Goal: Information Seeking & Learning: Learn about a topic

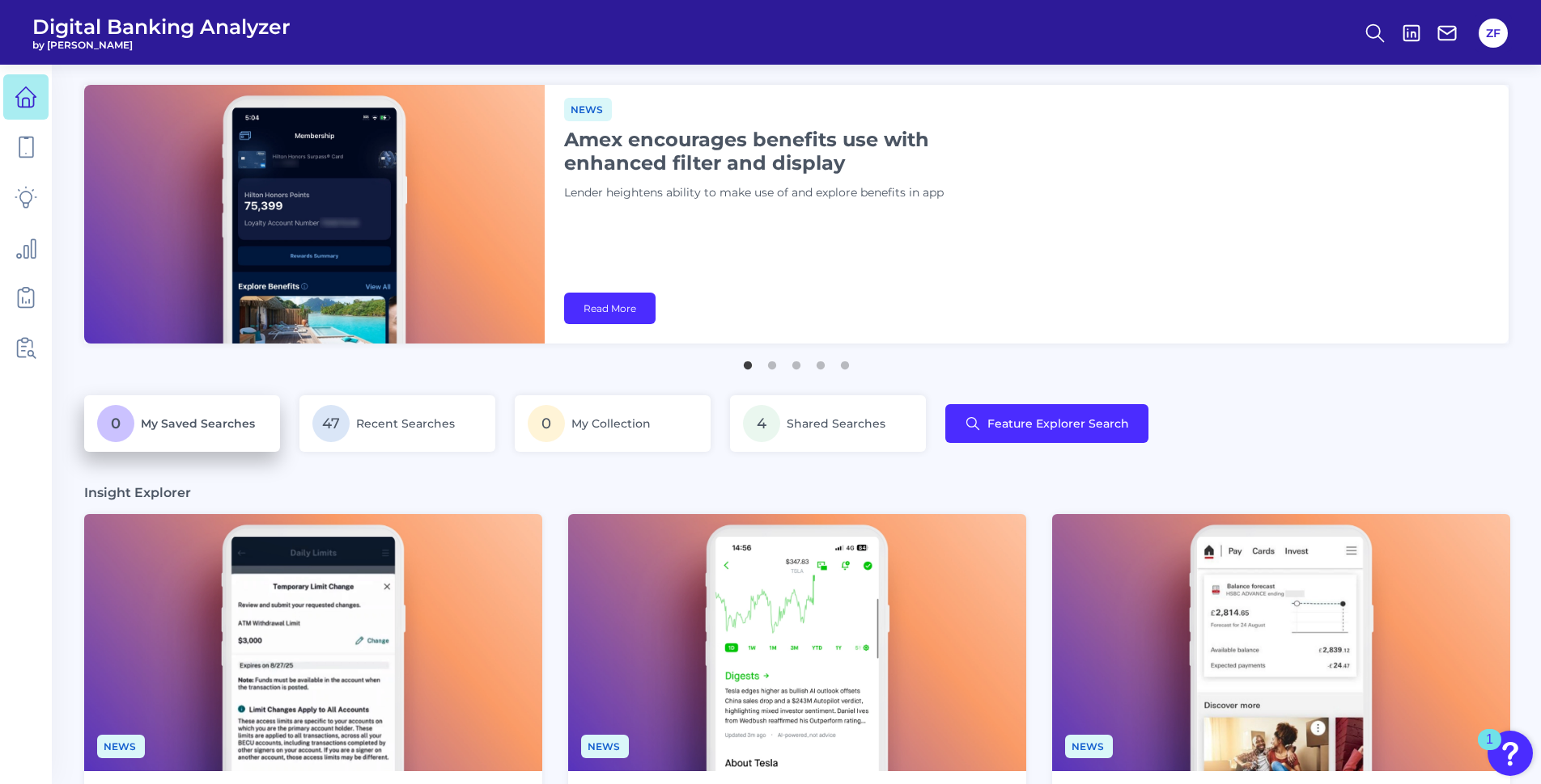
click at [235, 444] on link "0 My Saved Searches" at bounding box center [182, 424] width 196 height 57
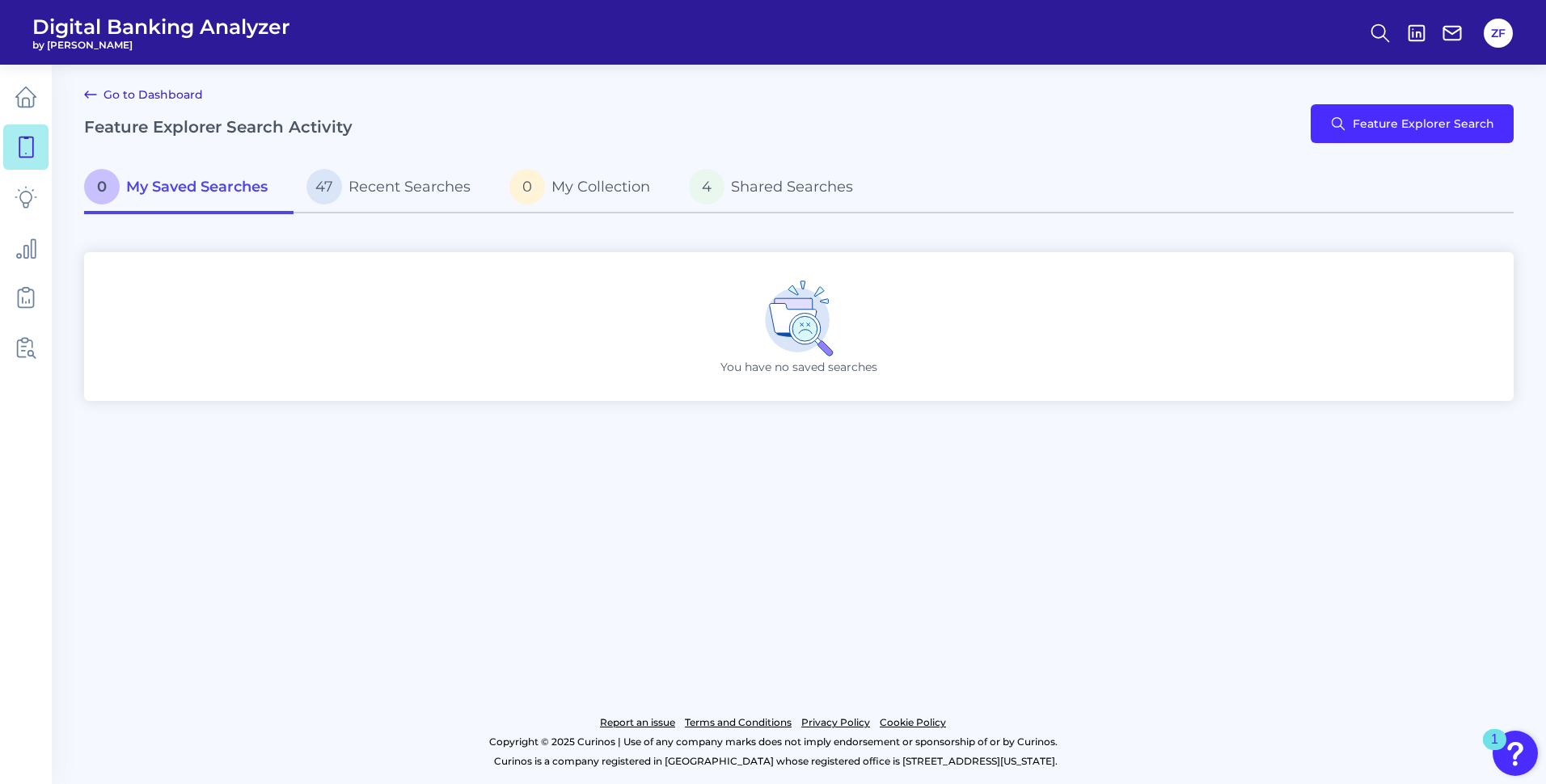
click at [87, 91] on icon at bounding box center [91, 95] width 20 height 20
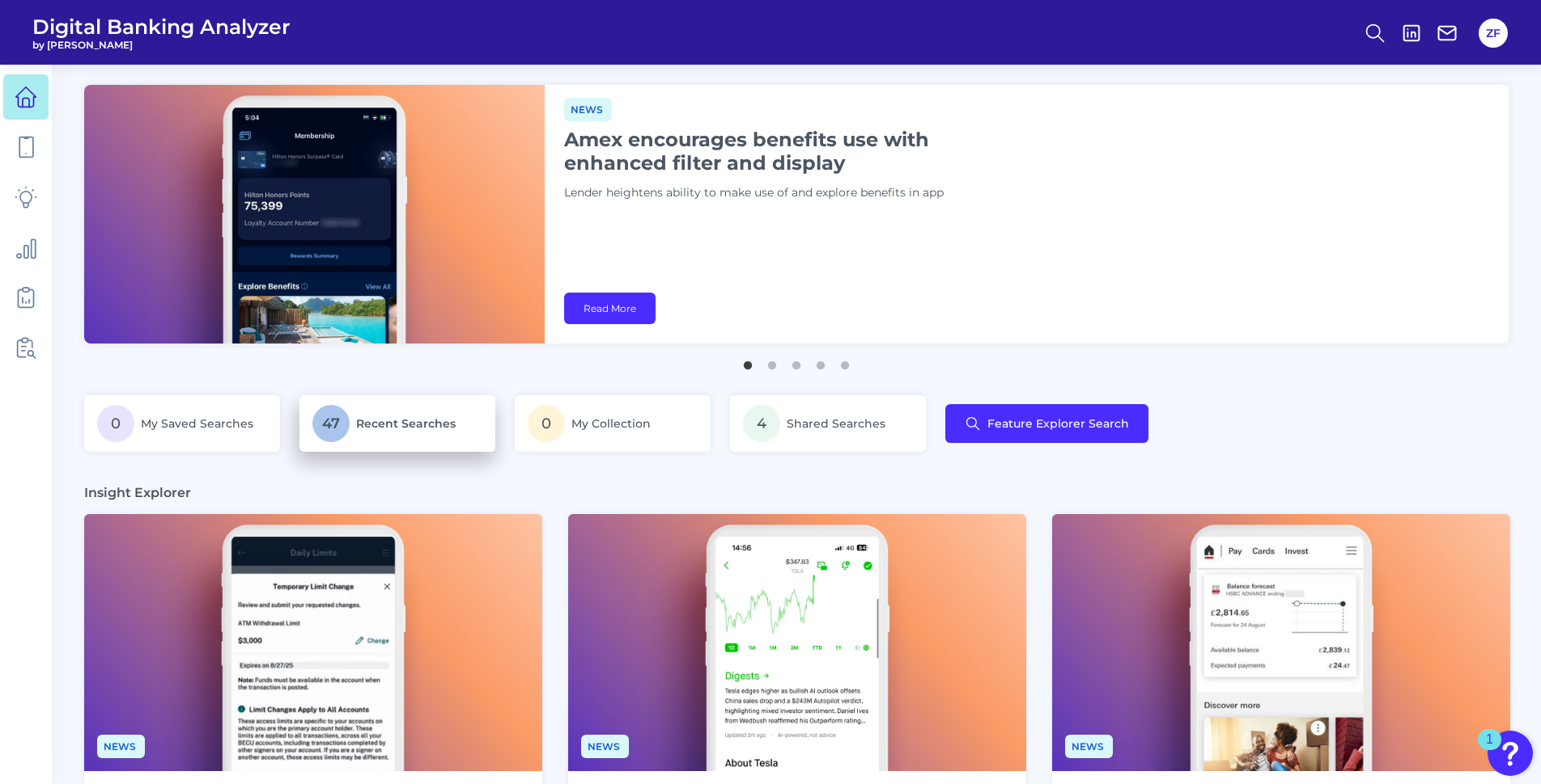
click at [383, 434] on p "47 Recent Searches" at bounding box center [397, 423] width 170 height 37
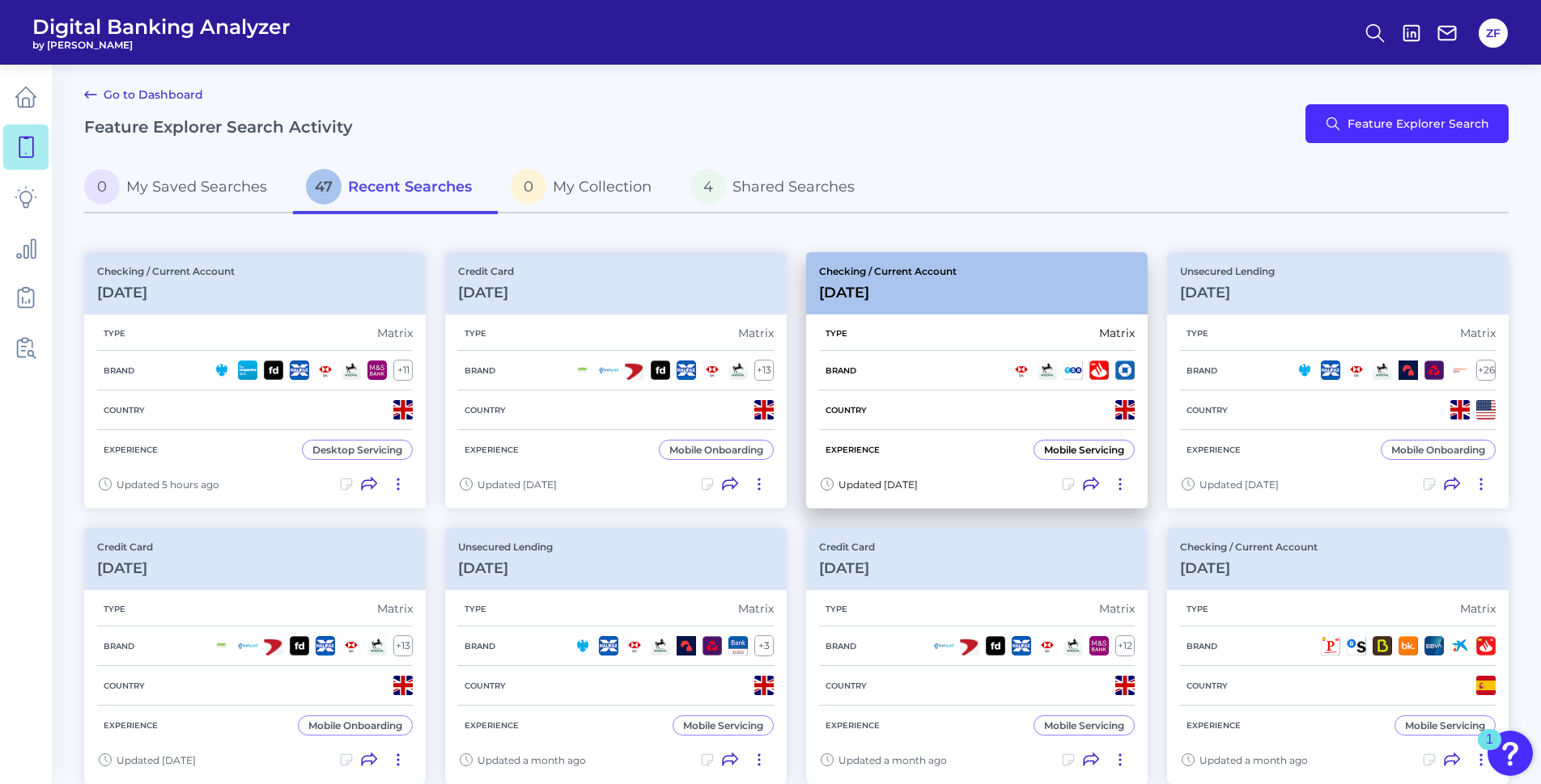
click at [1021, 303] on div "Checking / Current Account [DATE]" at bounding box center [976, 284] width 342 height 63
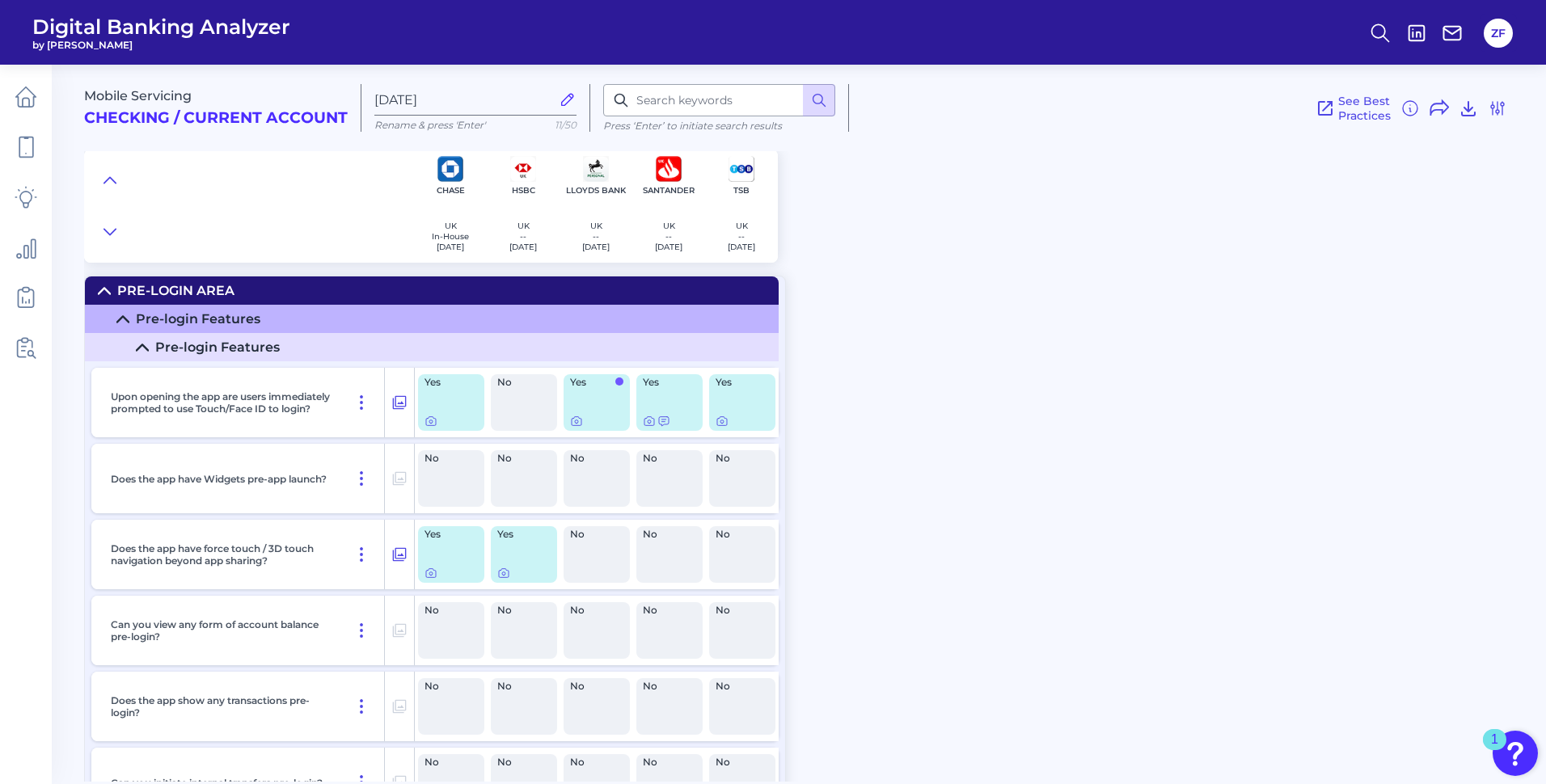
click at [357, 354] on summary "Pre-login Features" at bounding box center [431, 347] width 694 height 28
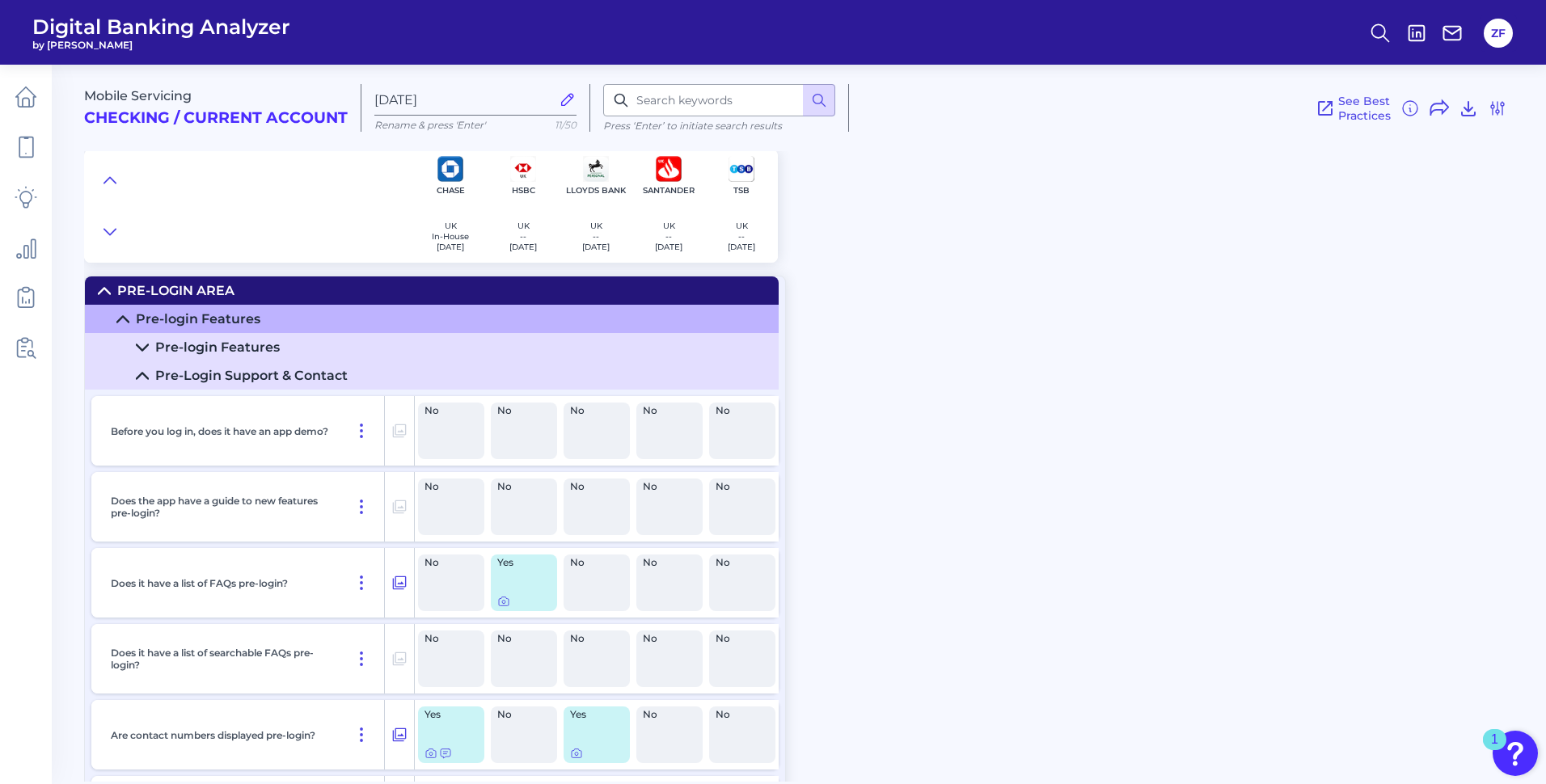
click at [1052, 428] on div "Mobile Servicing Checking / Current Account [DATE] Rename & press 'Enter' 11/50…" at bounding box center [815, 417] width 1462 height 730
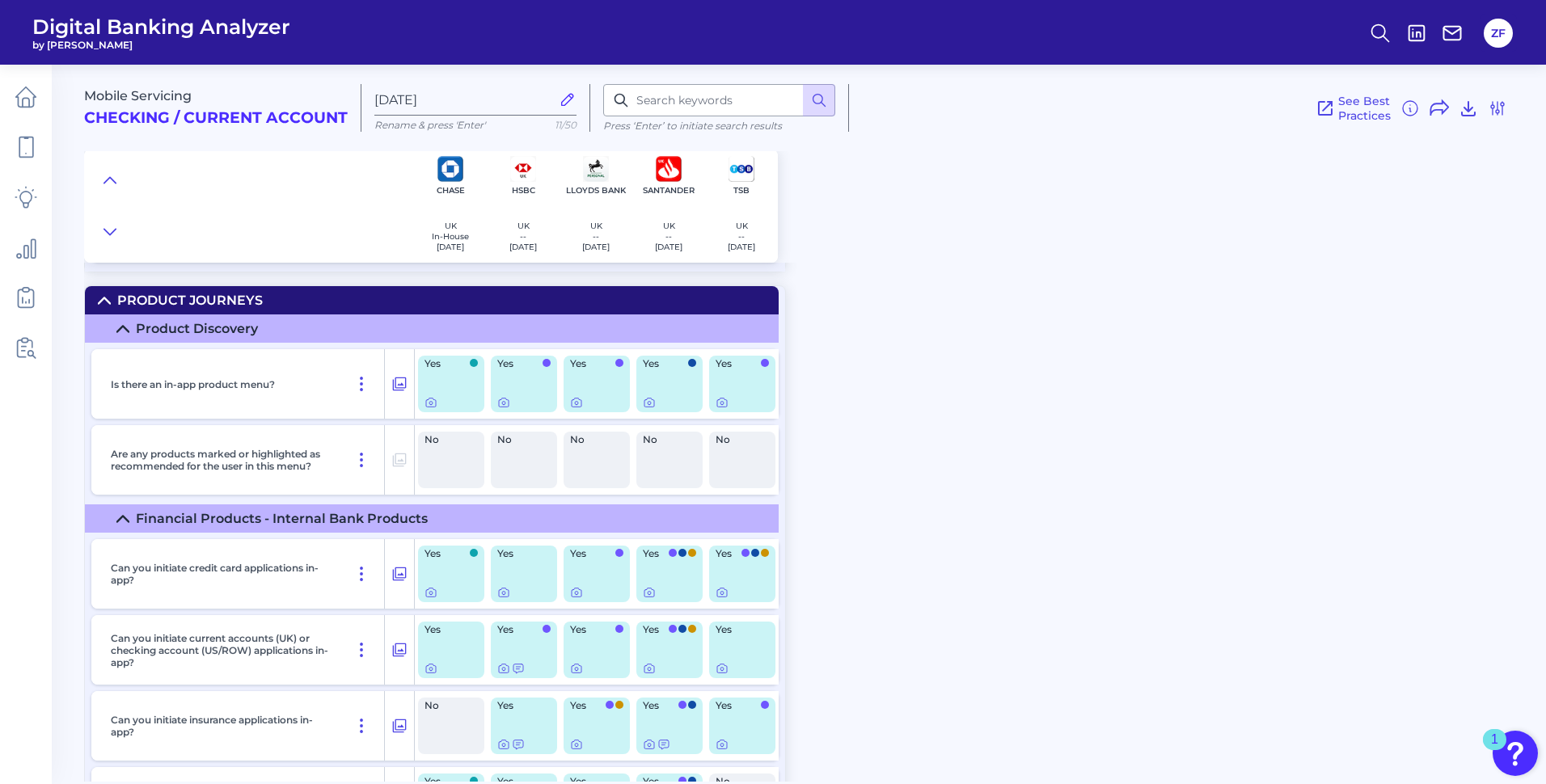
scroll to position [23263, 0]
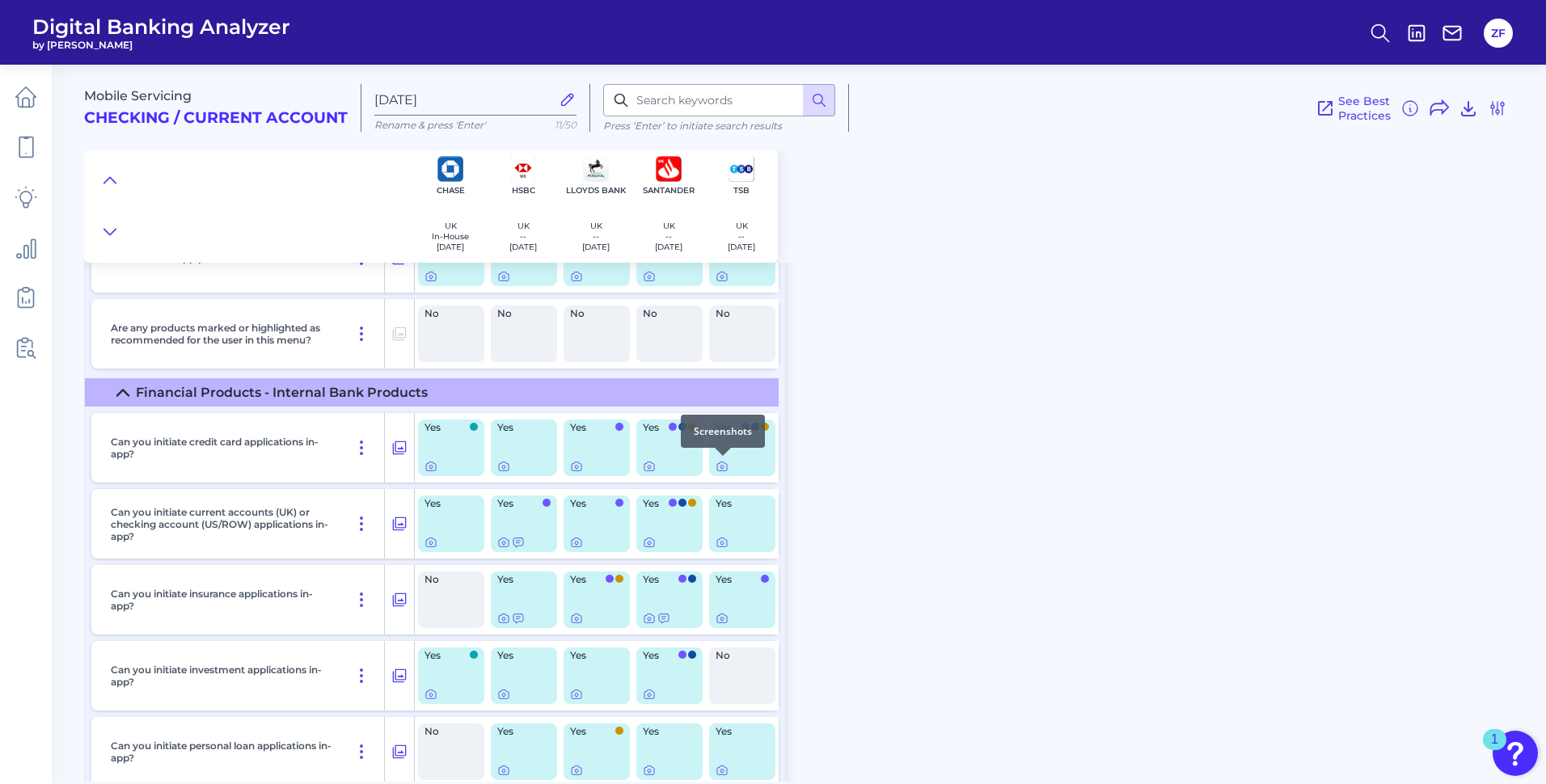
click at [721, 463] on div at bounding box center [723, 457] width 16 height 16
click at [720, 468] on icon at bounding box center [722, 466] width 13 height 13
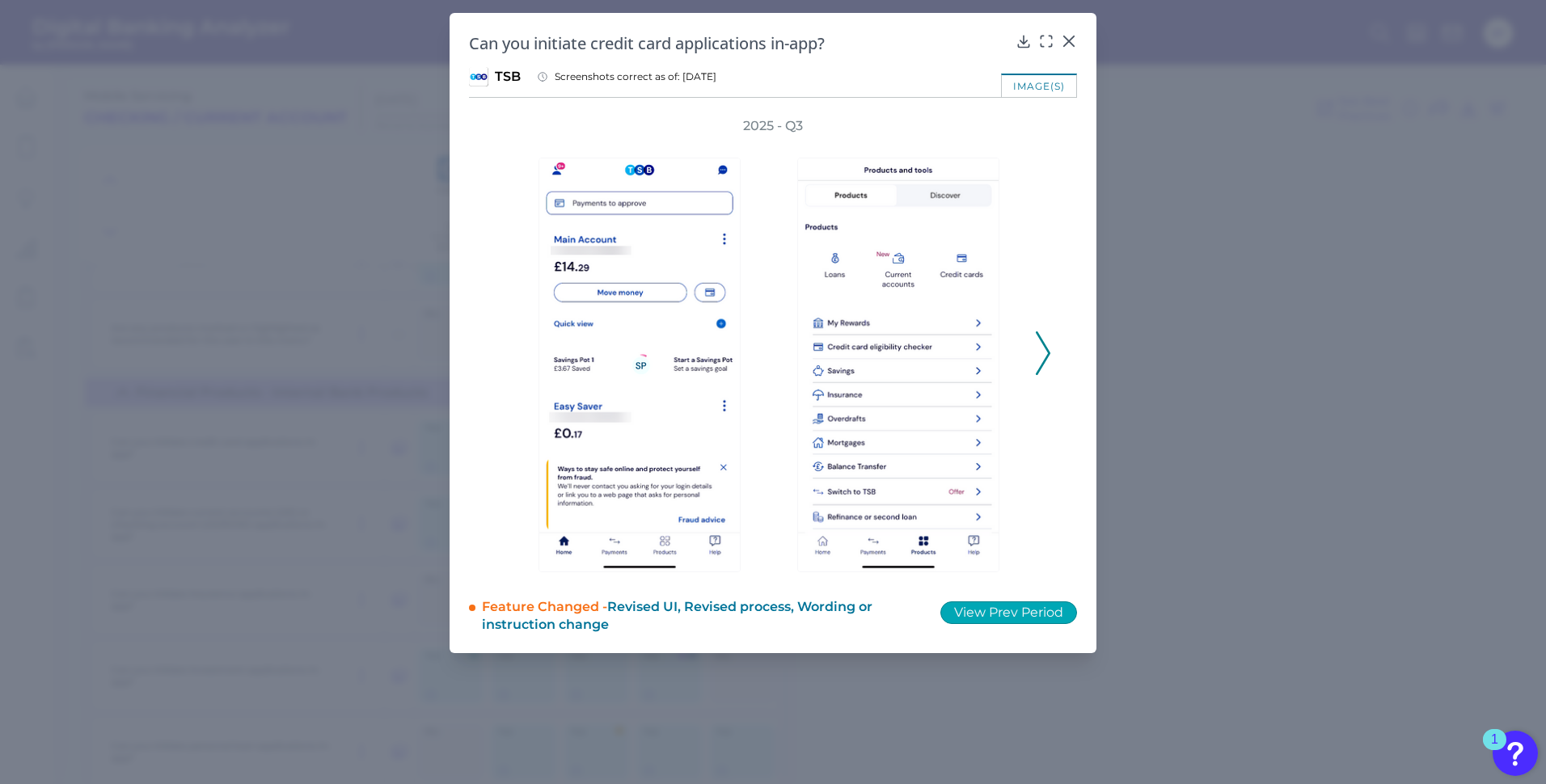
click at [1039, 616] on button "View Prev Period" at bounding box center [1009, 613] width 137 height 23
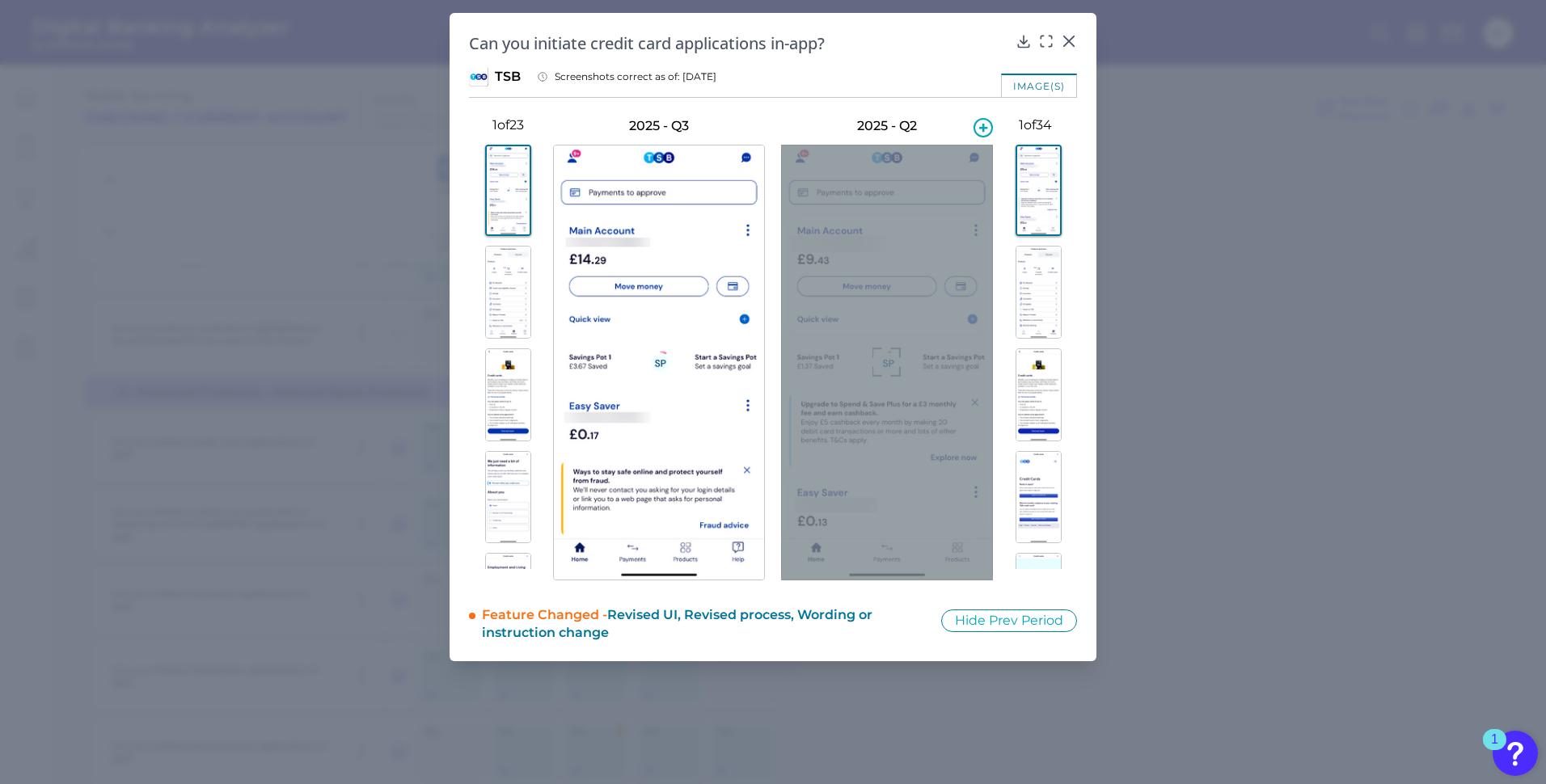
click at [891, 120] on h3 "2025 - Q2" at bounding box center [888, 127] width 212 height 18
drag, startPoint x: 891, startPoint y: 120, endPoint x: 903, endPoint y: 162, distance: 43.7
click at [903, 161] on div at bounding box center [888, 363] width 212 height 436
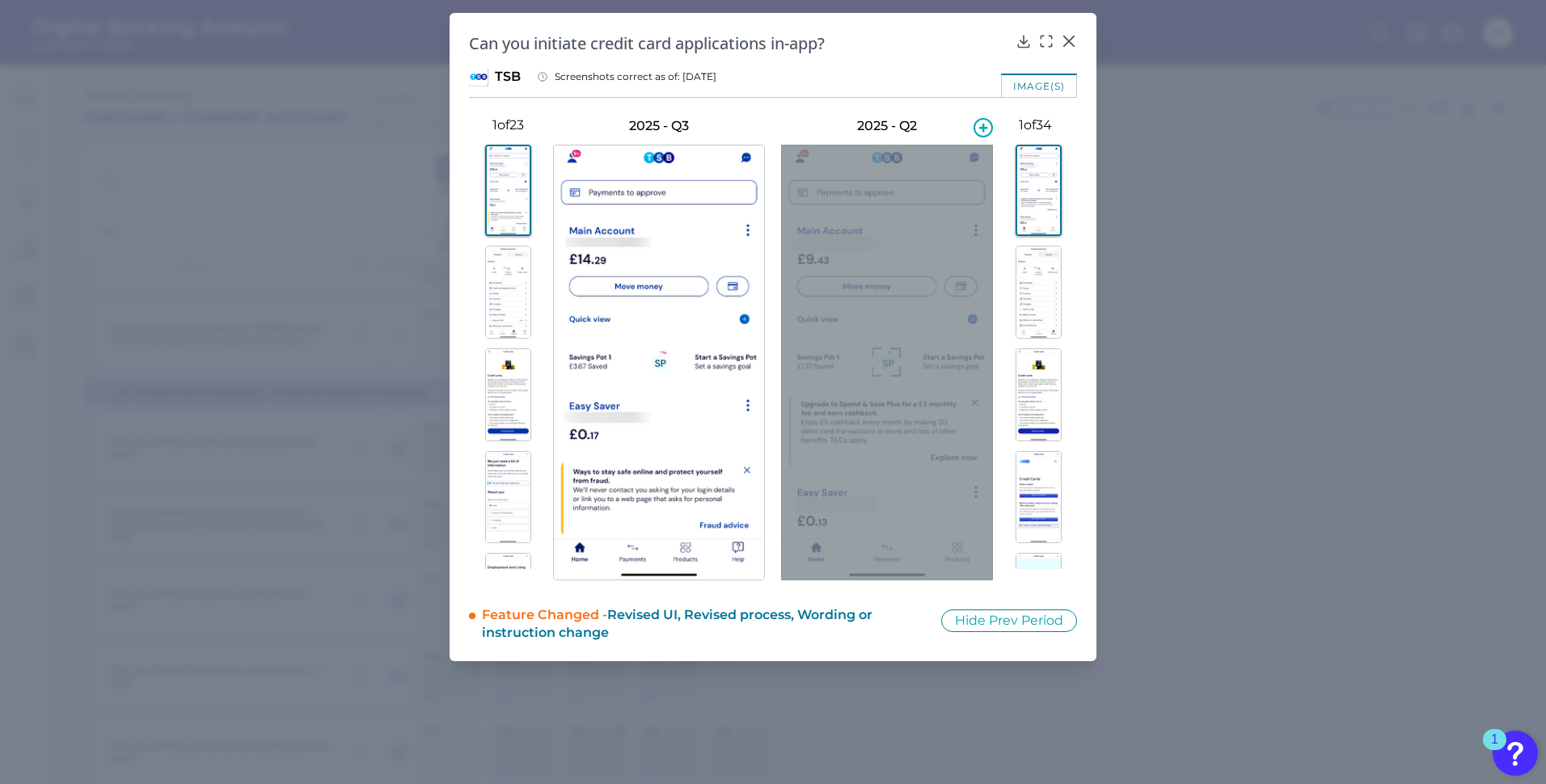
click at [903, 166] on div at bounding box center [888, 363] width 212 height 436
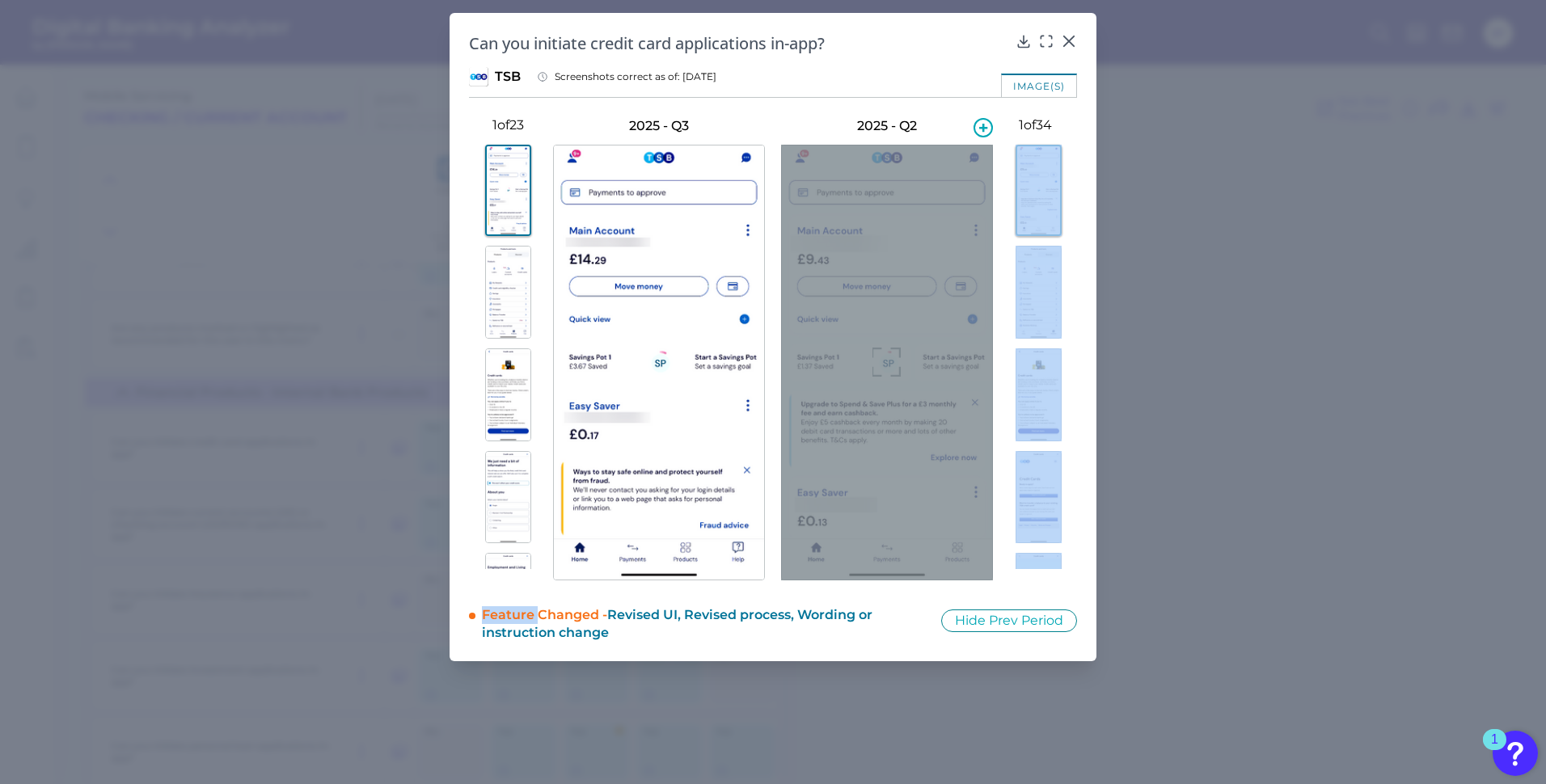
click at [903, 166] on div at bounding box center [888, 363] width 212 height 436
drag, startPoint x: 903, startPoint y: 166, endPoint x: 1005, endPoint y: 229, distance: 119.9
click at [1005, 229] on button at bounding box center [1035, 190] width 84 height 91
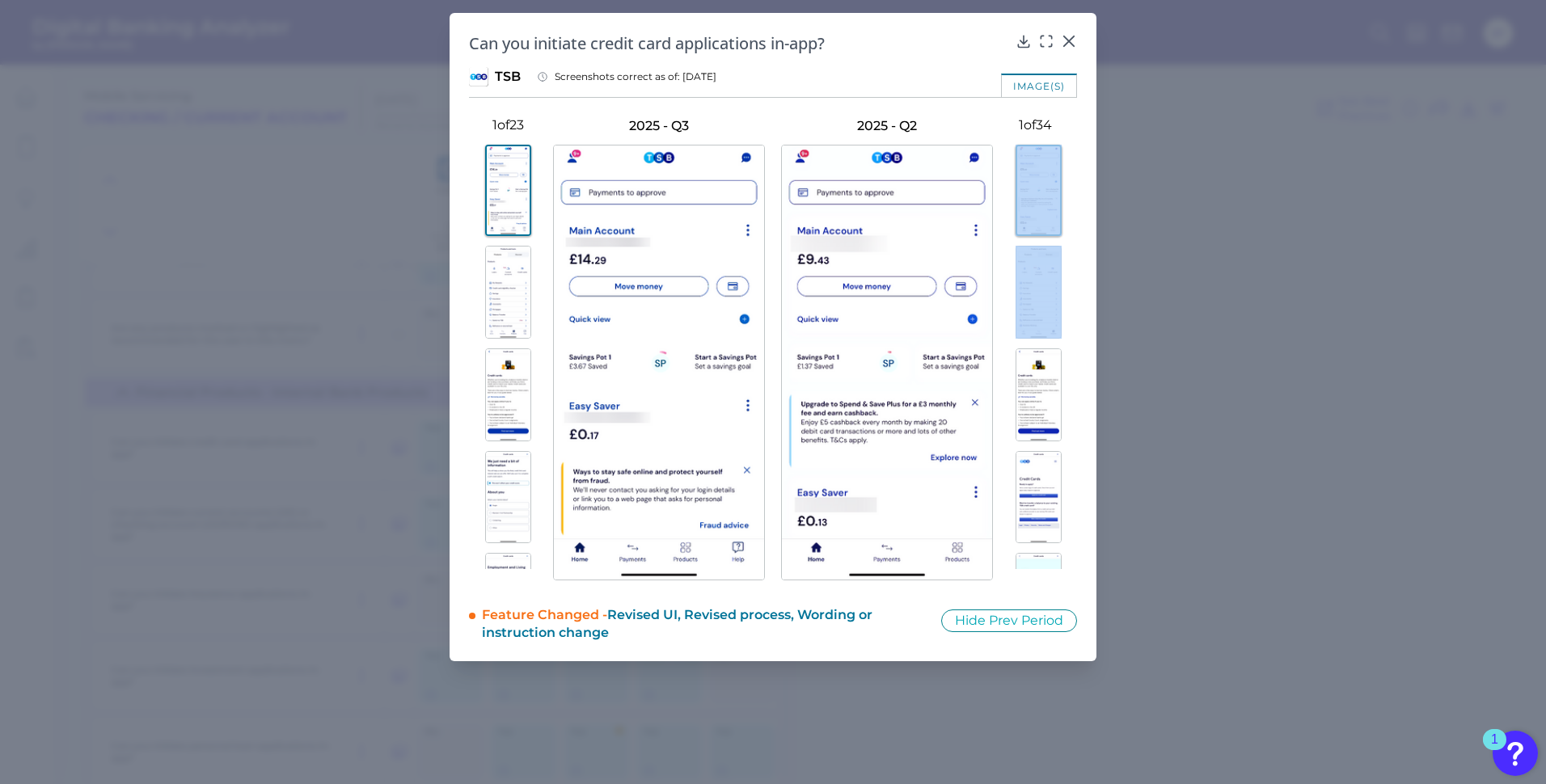
click at [1030, 280] on img at bounding box center [1039, 292] width 46 height 93
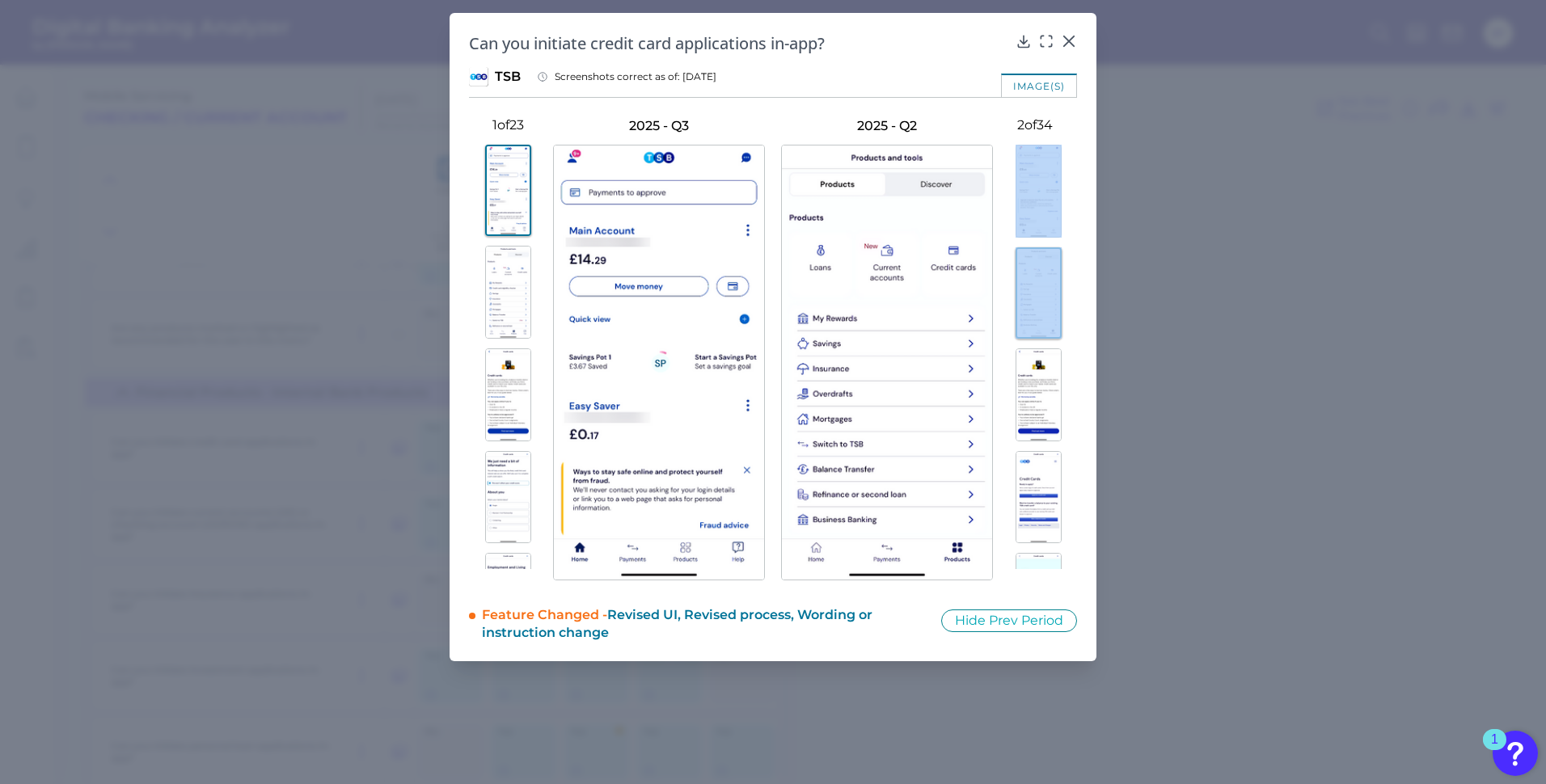
click at [1026, 387] on img at bounding box center [1039, 395] width 46 height 93
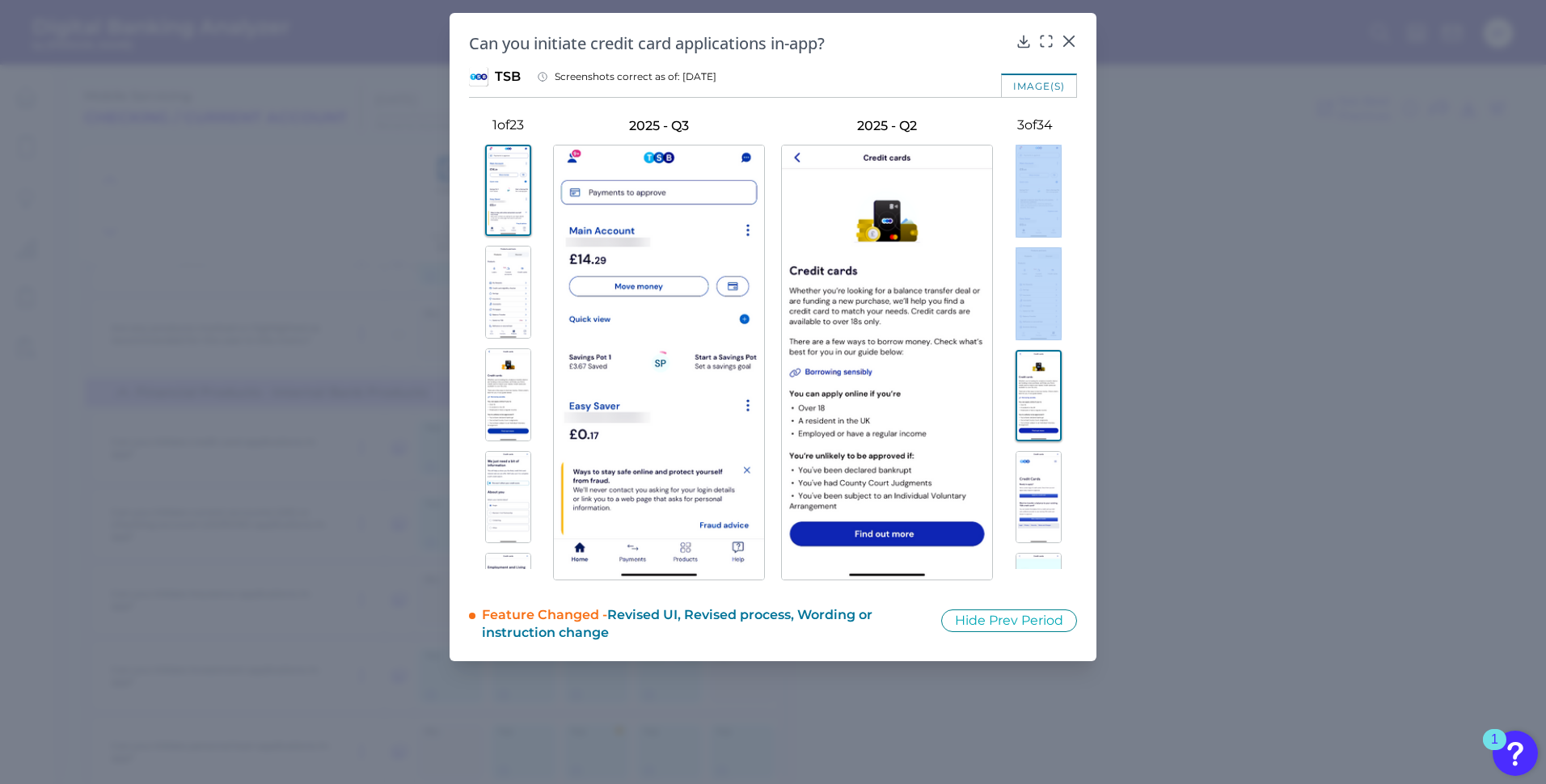
click at [1038, 503] on img at bounding box center [1039, 498] width 46 height 93
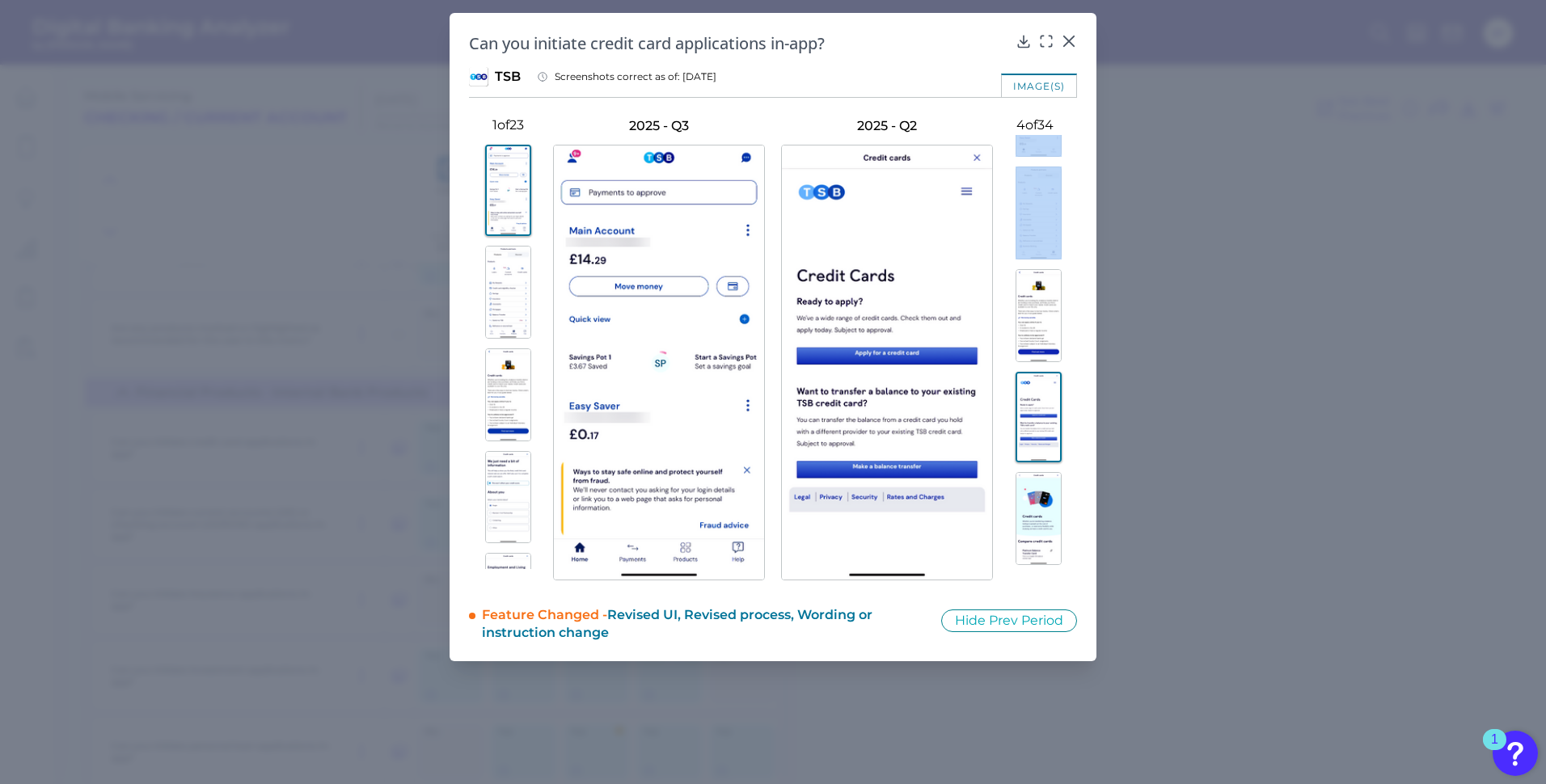
scroll to position [243, 0]
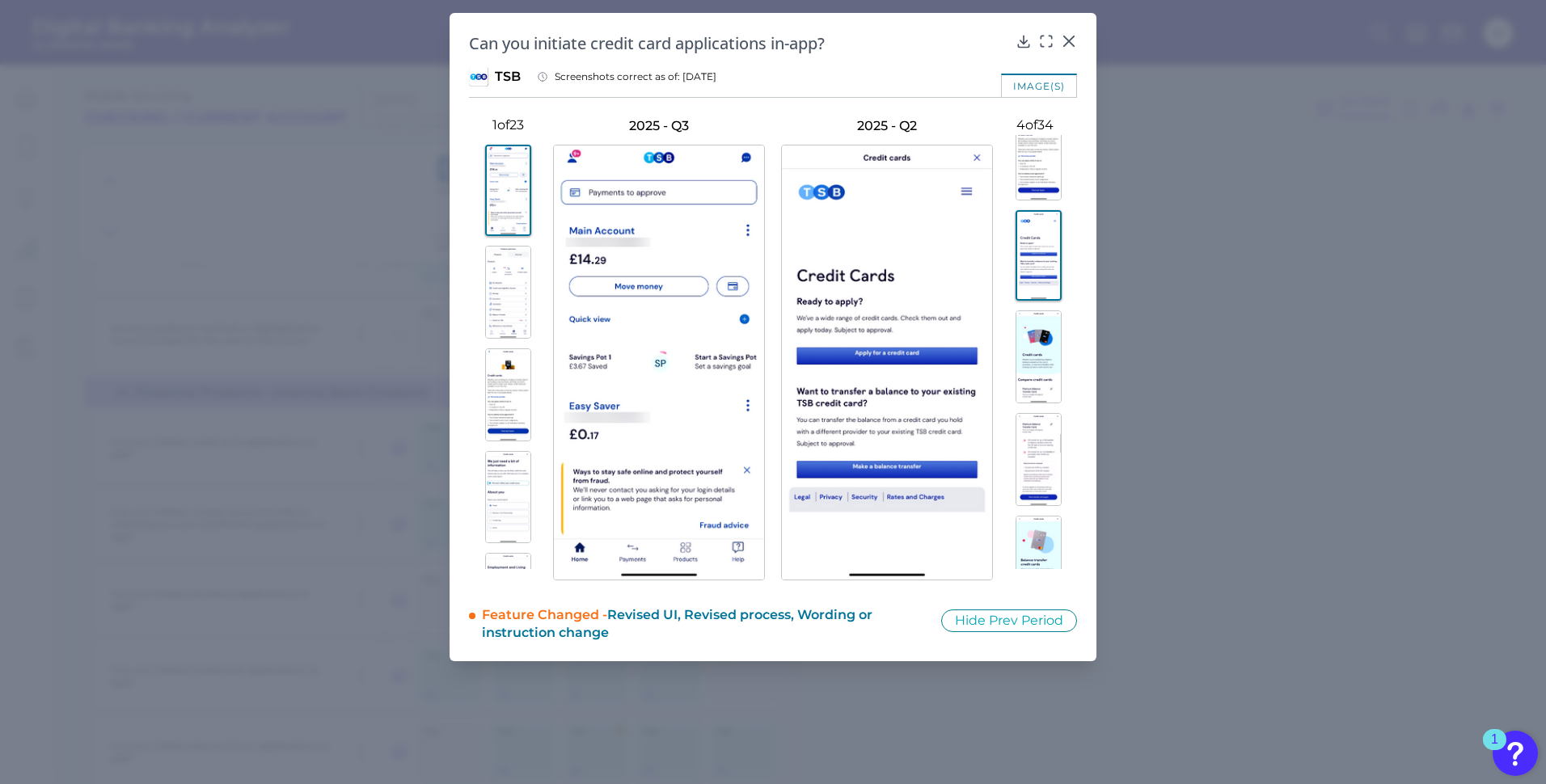
click at [1038, 355] on img at bounding box center [1039, 356] width 46 height 93
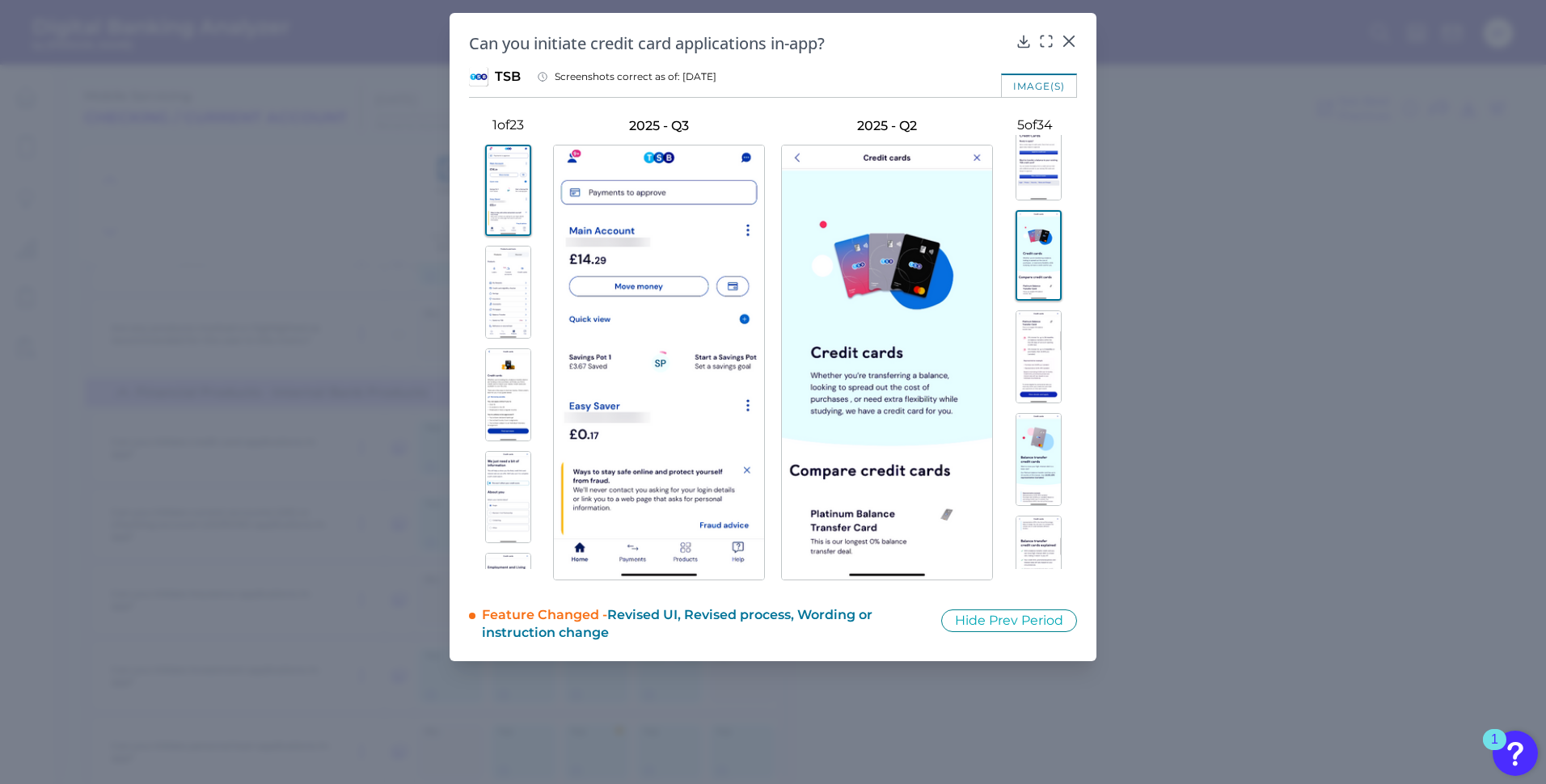
scroll to position [372, 0]
click at [1041, 314] on img at bounding box center [1039, 330] width 46 height 93
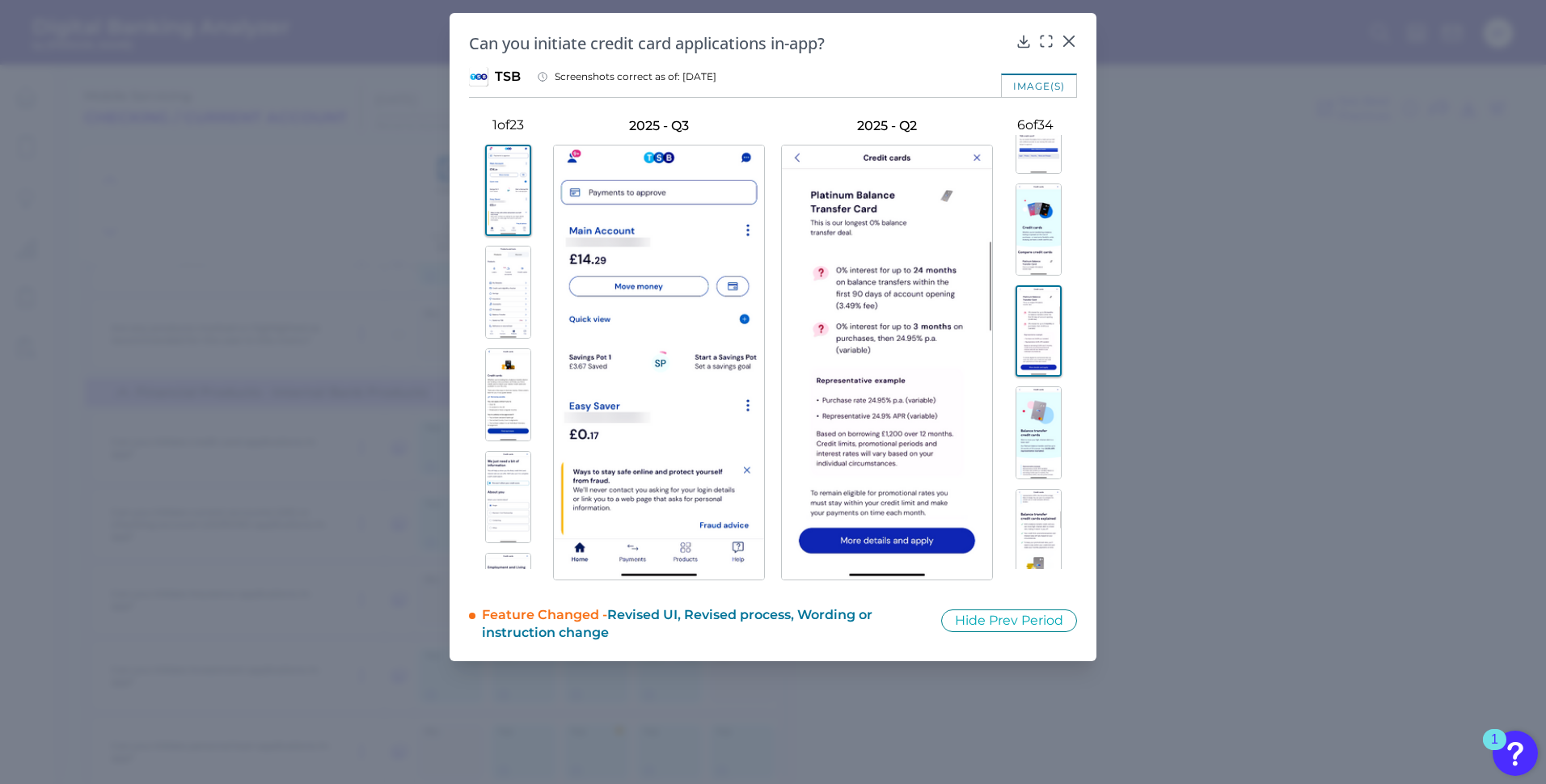
click at [1034, 438] on img at bounding box center [1039, 433] width 46 height 93
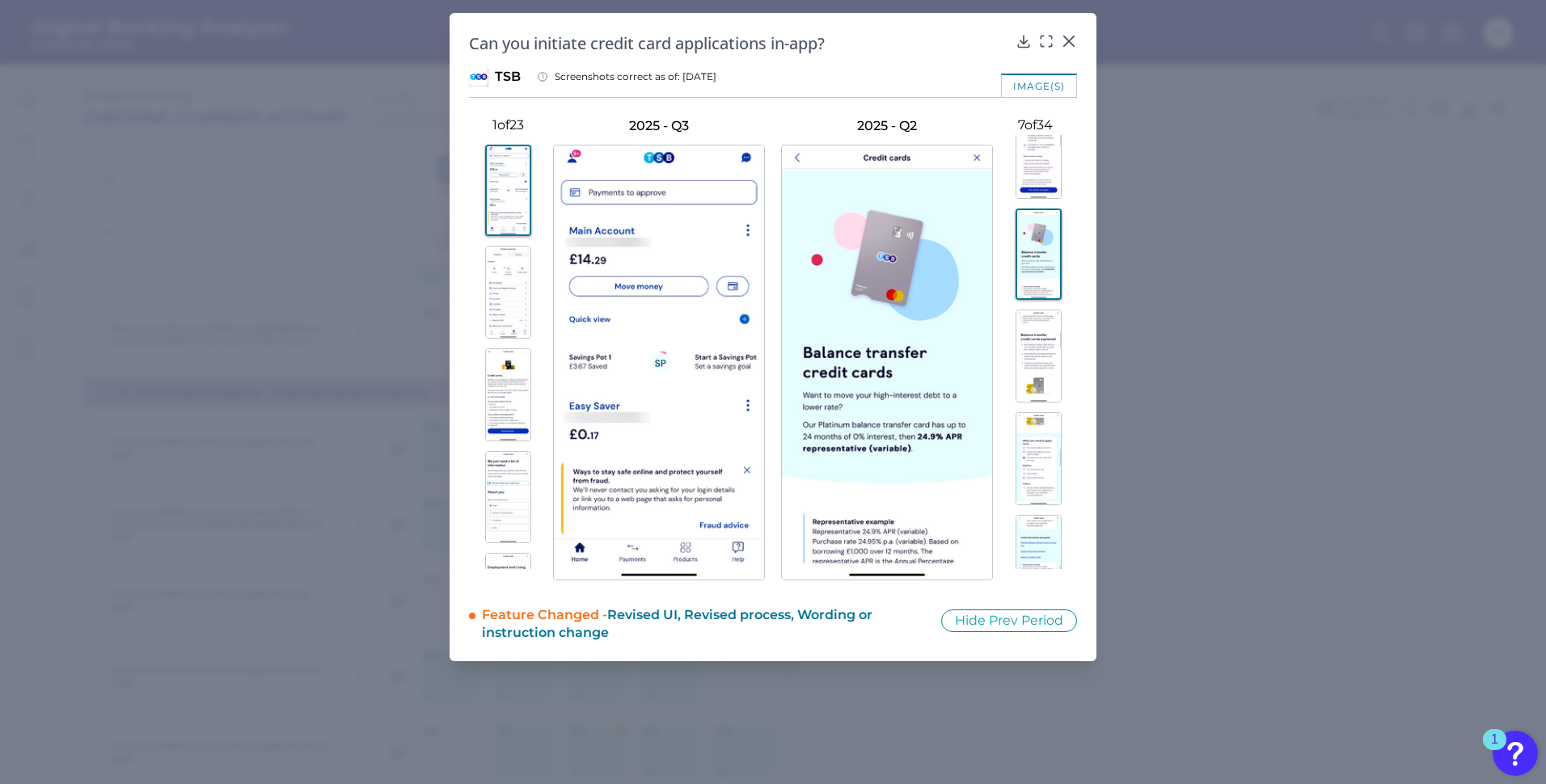
scroll to position [615, 0]
click at [1047, 291] on img at bounding box center [1039, 293] width 46 height 93
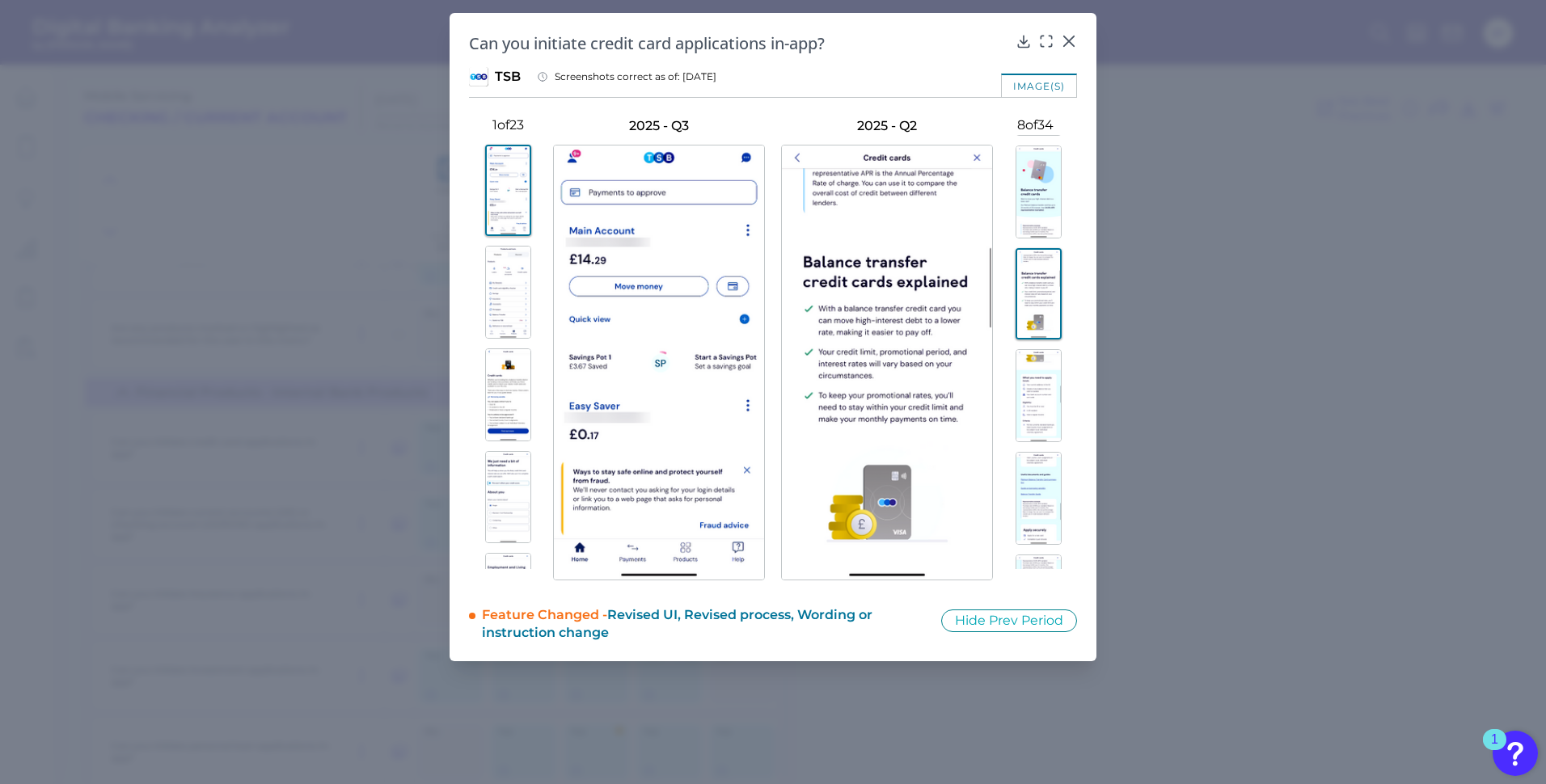
click at [1042, 400] on img at bounding box center [1039, 396] width 46 height 93
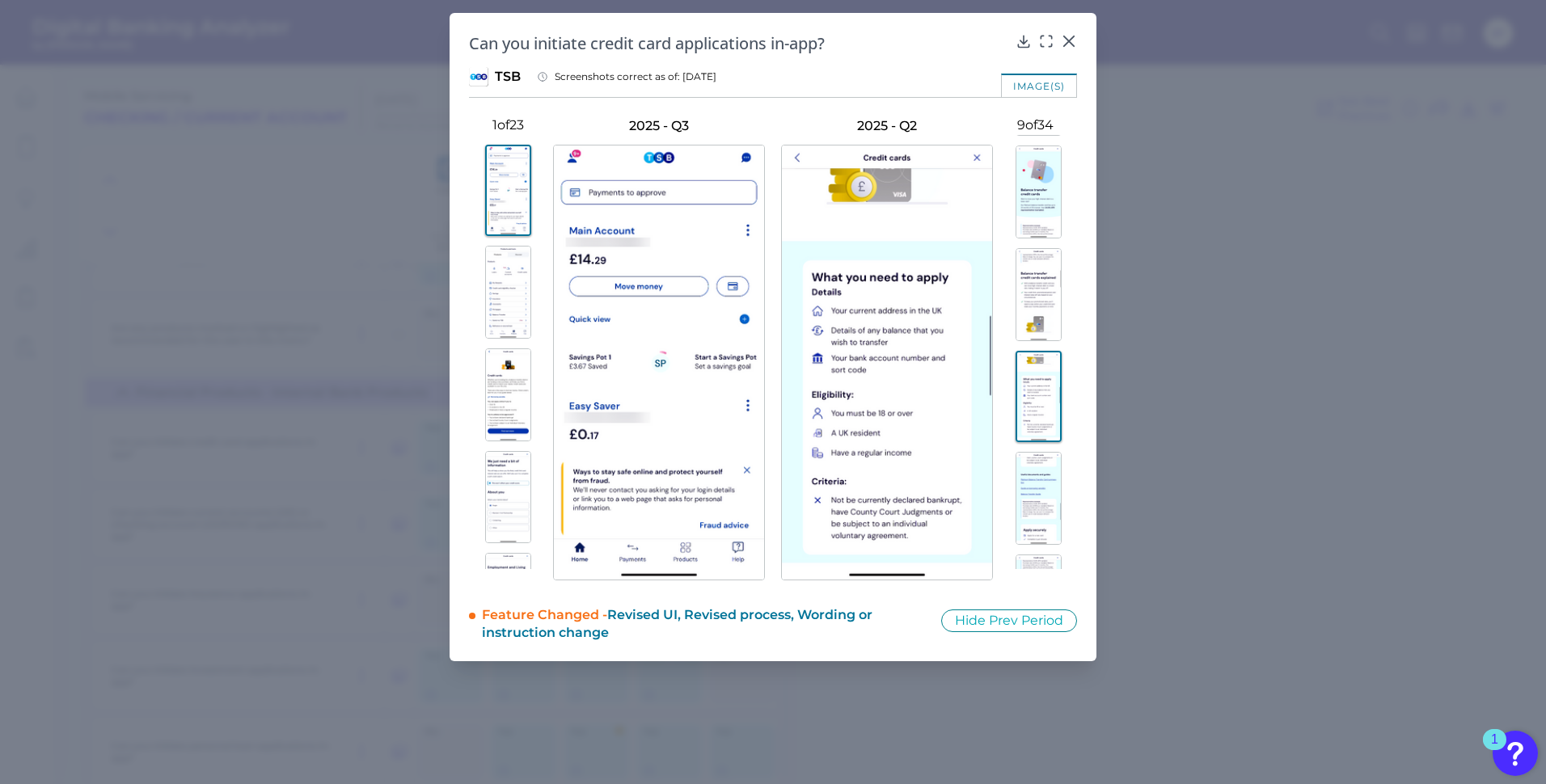
scroll to position [695, 0]
click at [1042, 400] on img at bounding box center [1039, 417] width 46 height 93
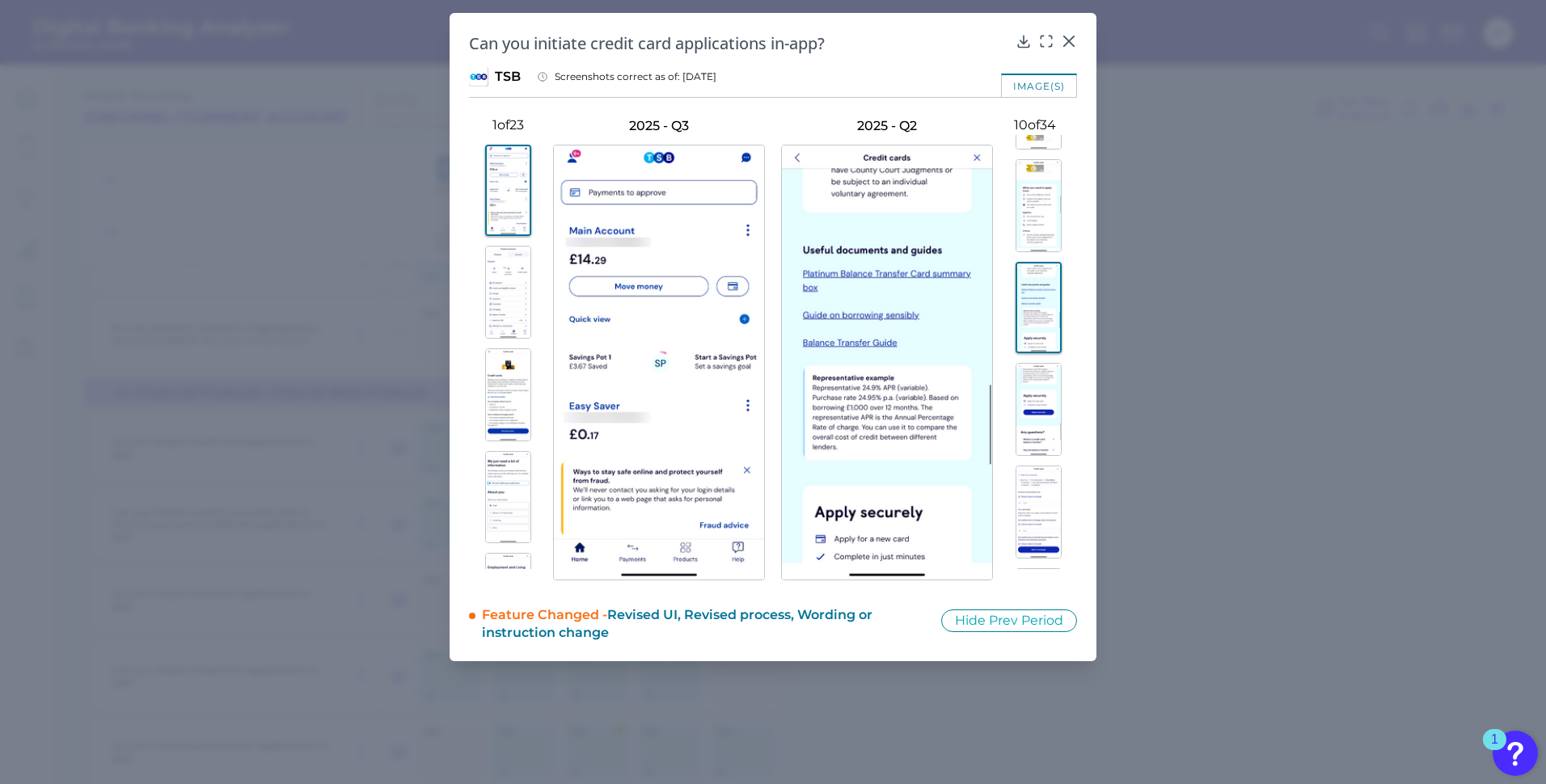
scroll to position [857, 0]
click at [1044, 364] on img at bounding box center [1039, 358] width 46 height 93
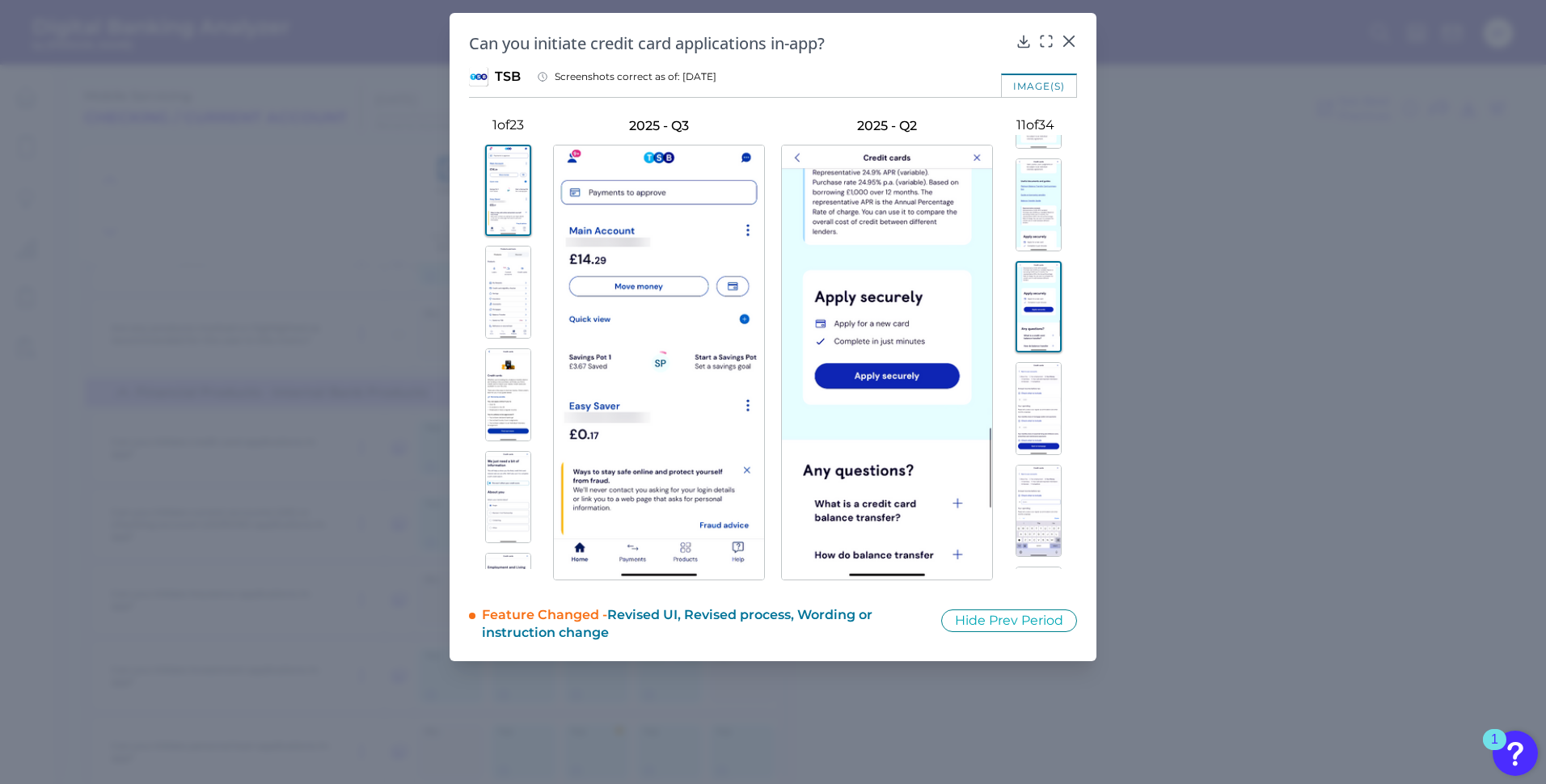
scroll to position [938, 0]
click at [1043, 379] on img at bounding box center [1039, 380] width 46 height 93
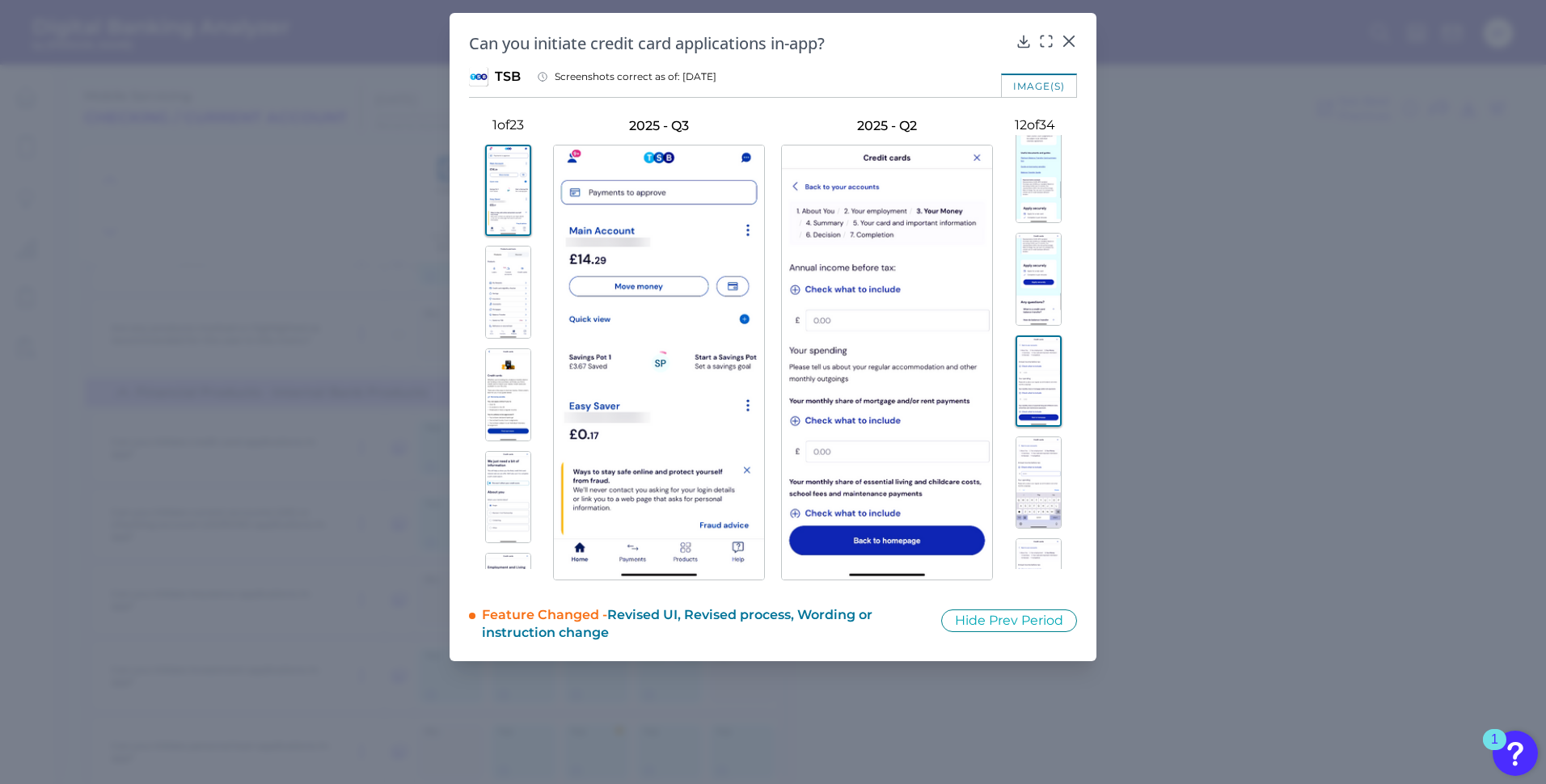
click at [1038, 459] on img at bounding box center [1039, 483] width 46 height 93
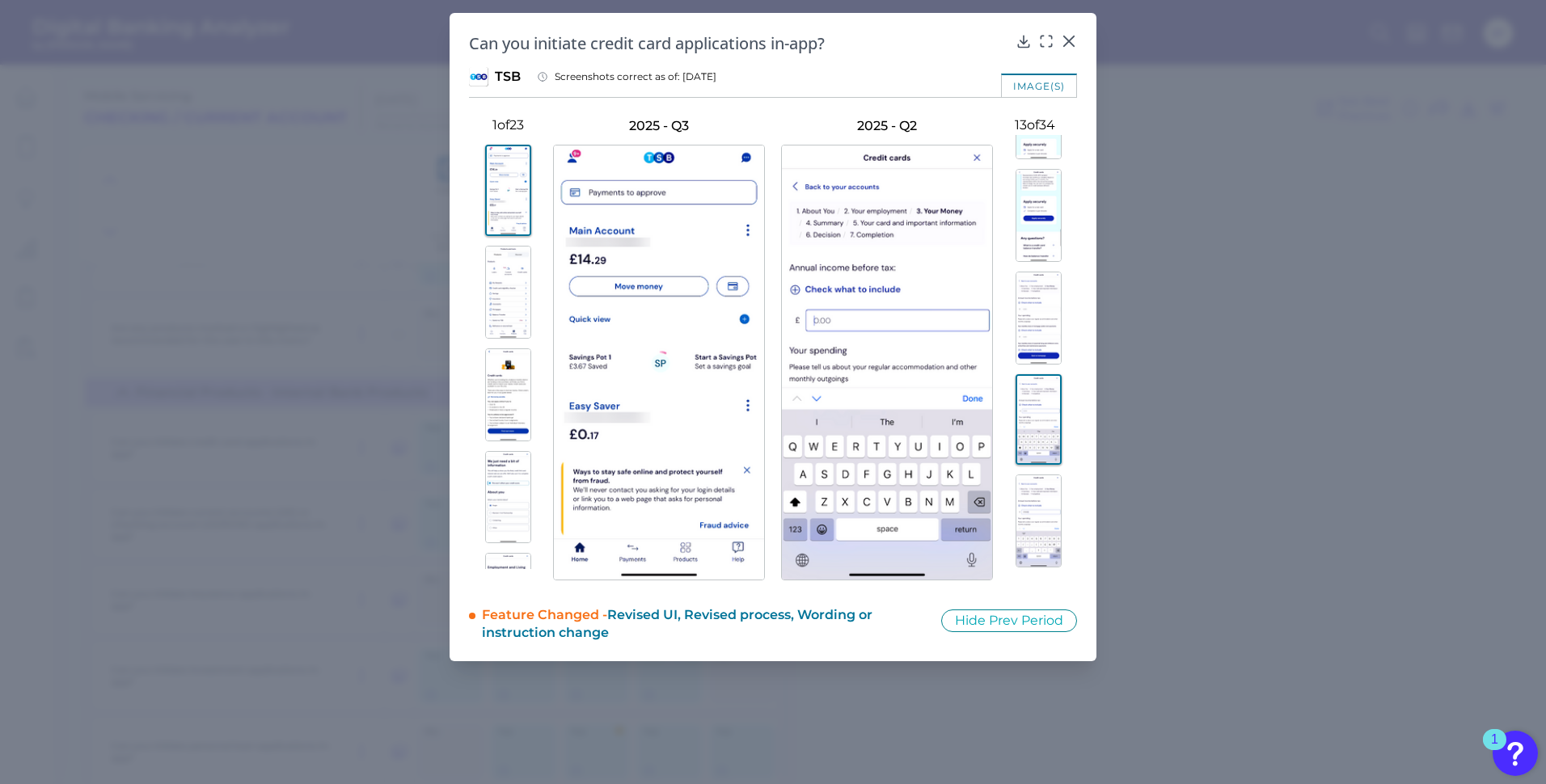
scroll to position [1100, 0]
click at [1042, 406] on img at bounding box center [1039, 423] width 46 height 93
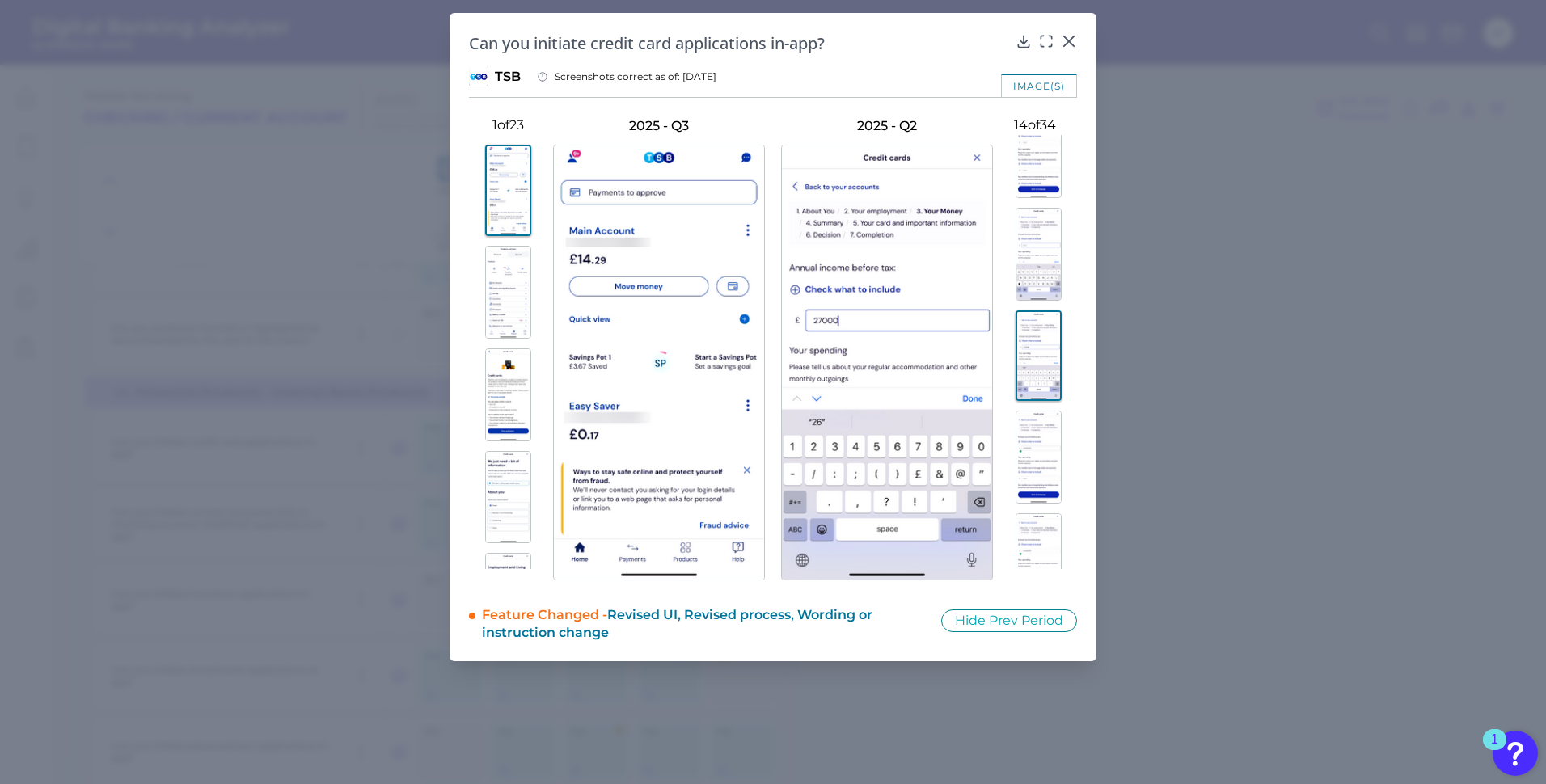
scroll to position [1261, 0]
click at [1043, 384] on img at bounding box center [1039, 364] width 46 height 93
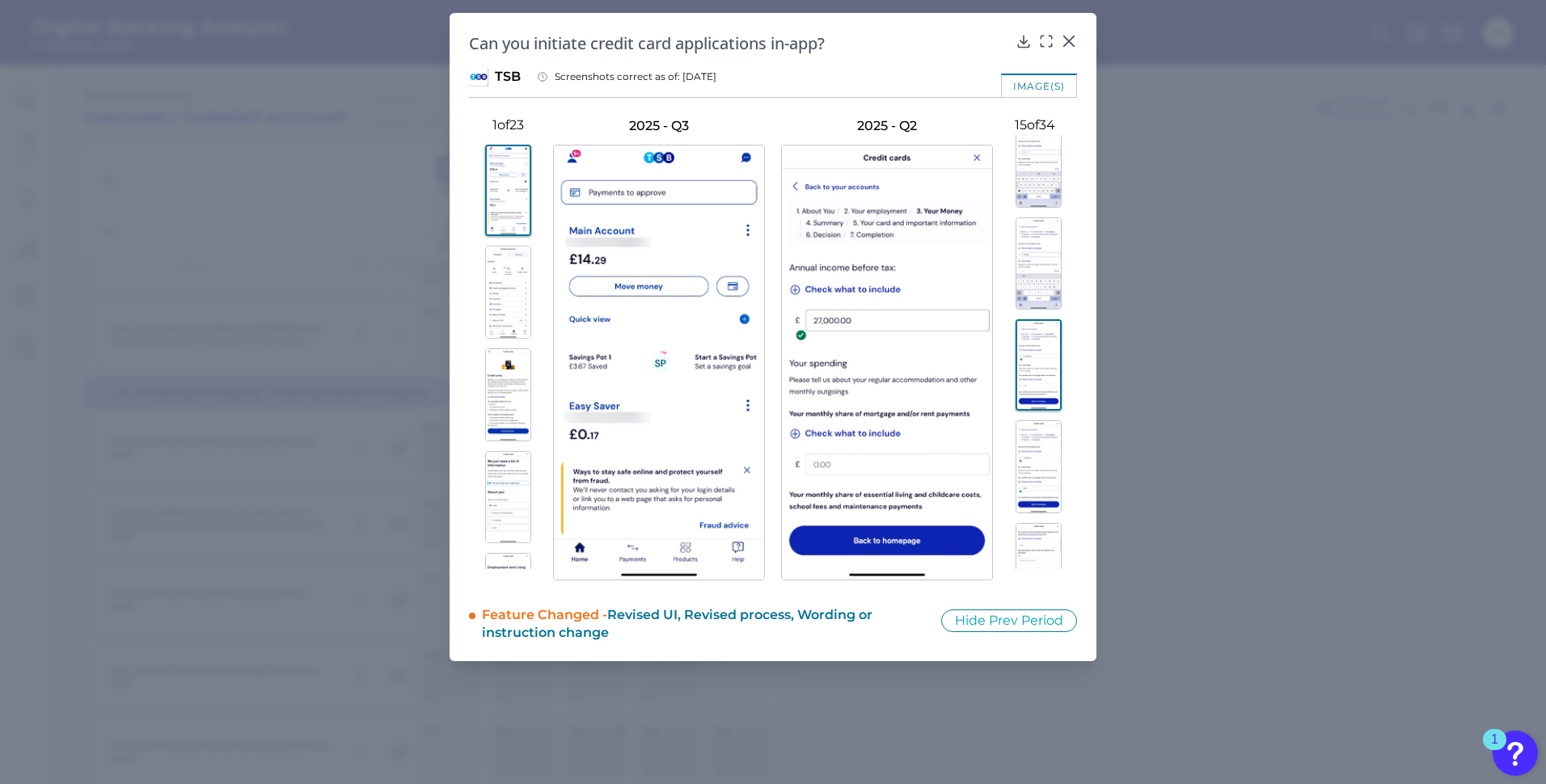
click at [1039, 434] on img at bounding box center [1039, 466] width 46 height 93
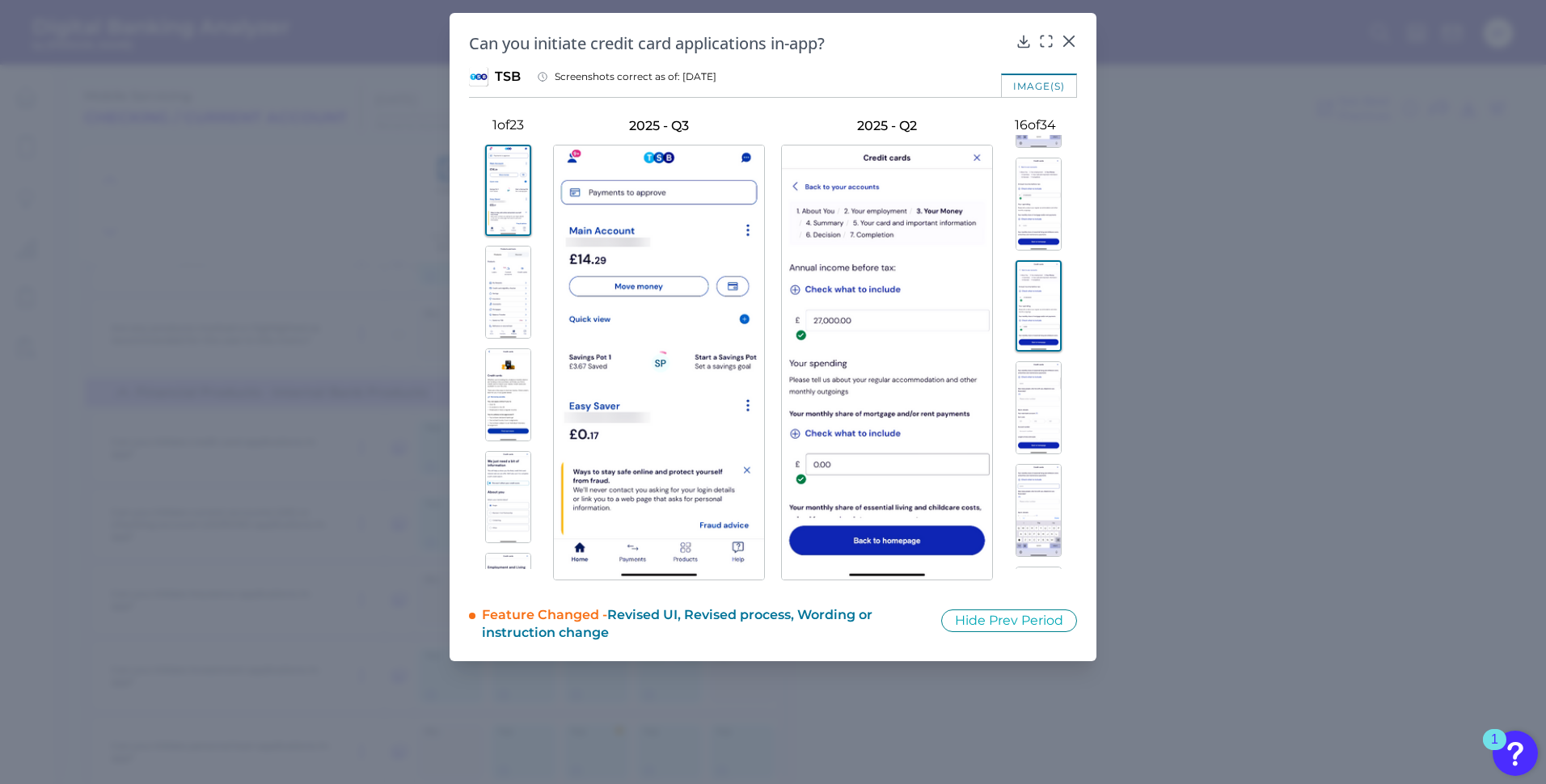
click at [1039, 434] on img at bounding box center [1039, 407] width 46 height 93
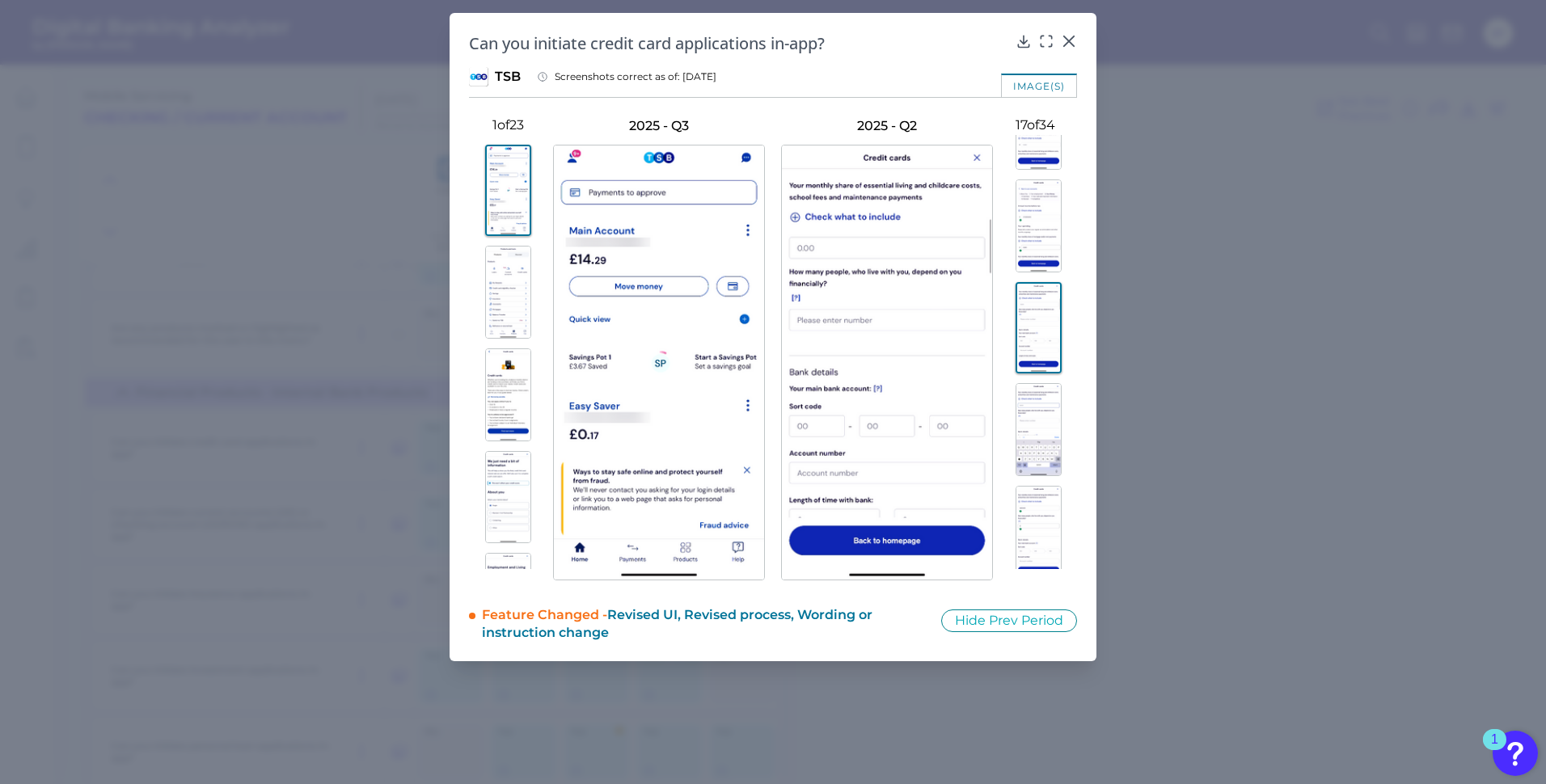
click at [1039, 434] on img at bounding box center [1039, 429] width 46 height 93
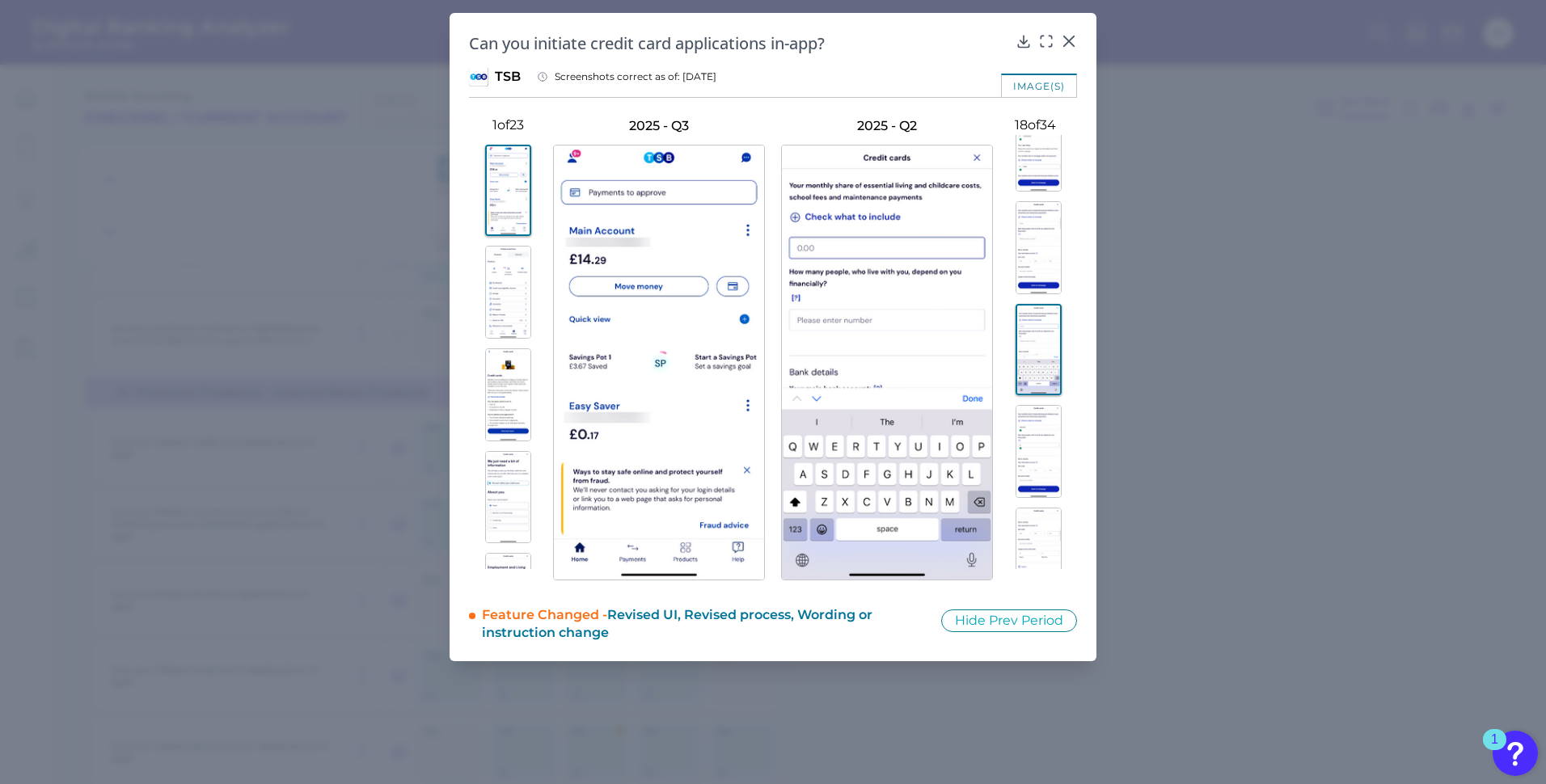
click at [1039, 434] on img at bounding box center [1039, 451] width 46 height 93
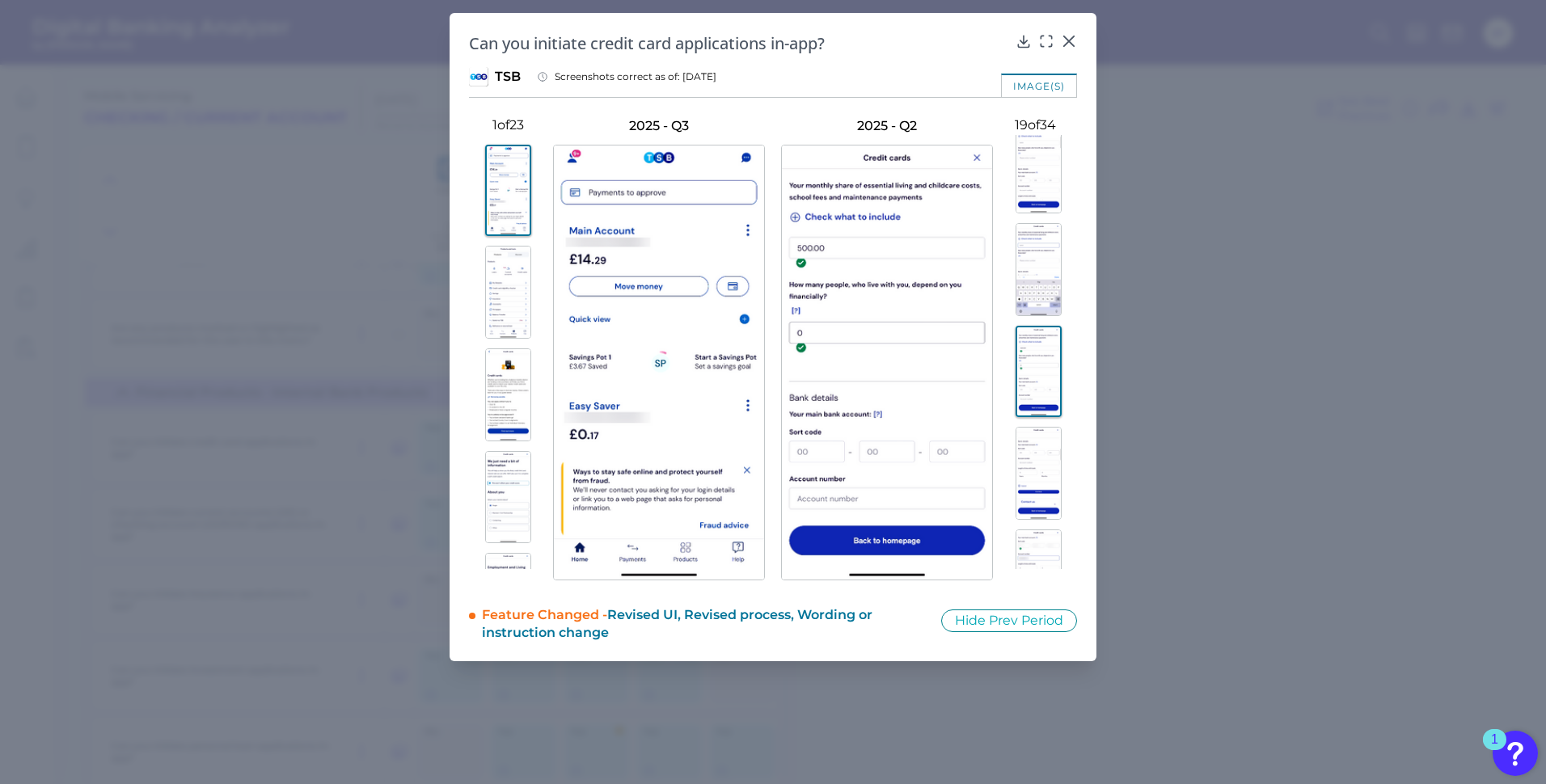
click at [1039, 434] on img at bounding box center [1039, 473] width 46 height 93
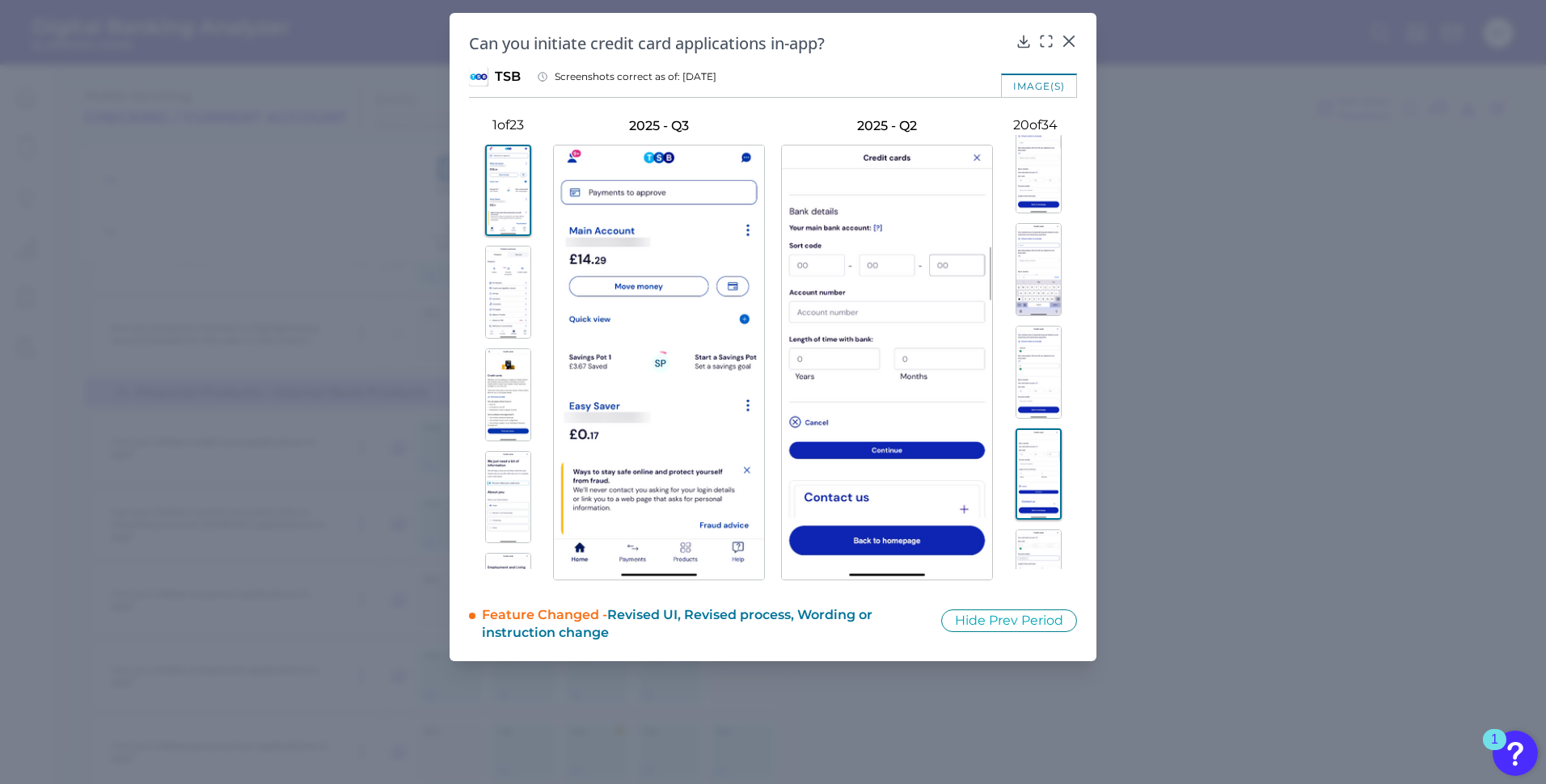
scroll to position [1909, 0]
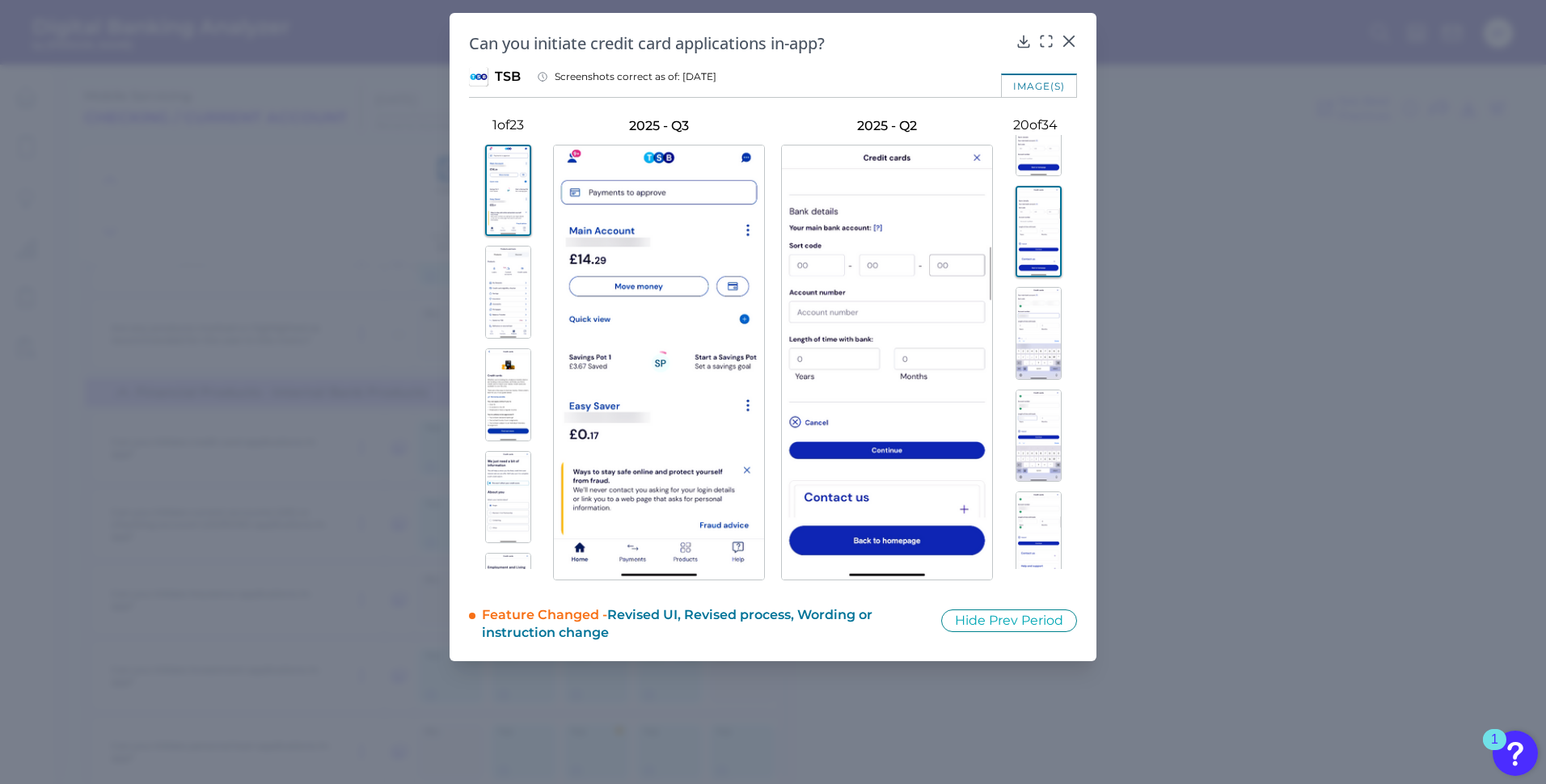
click at [1036, 301] on img at bounding box center [1039, 333] width 46 height 93
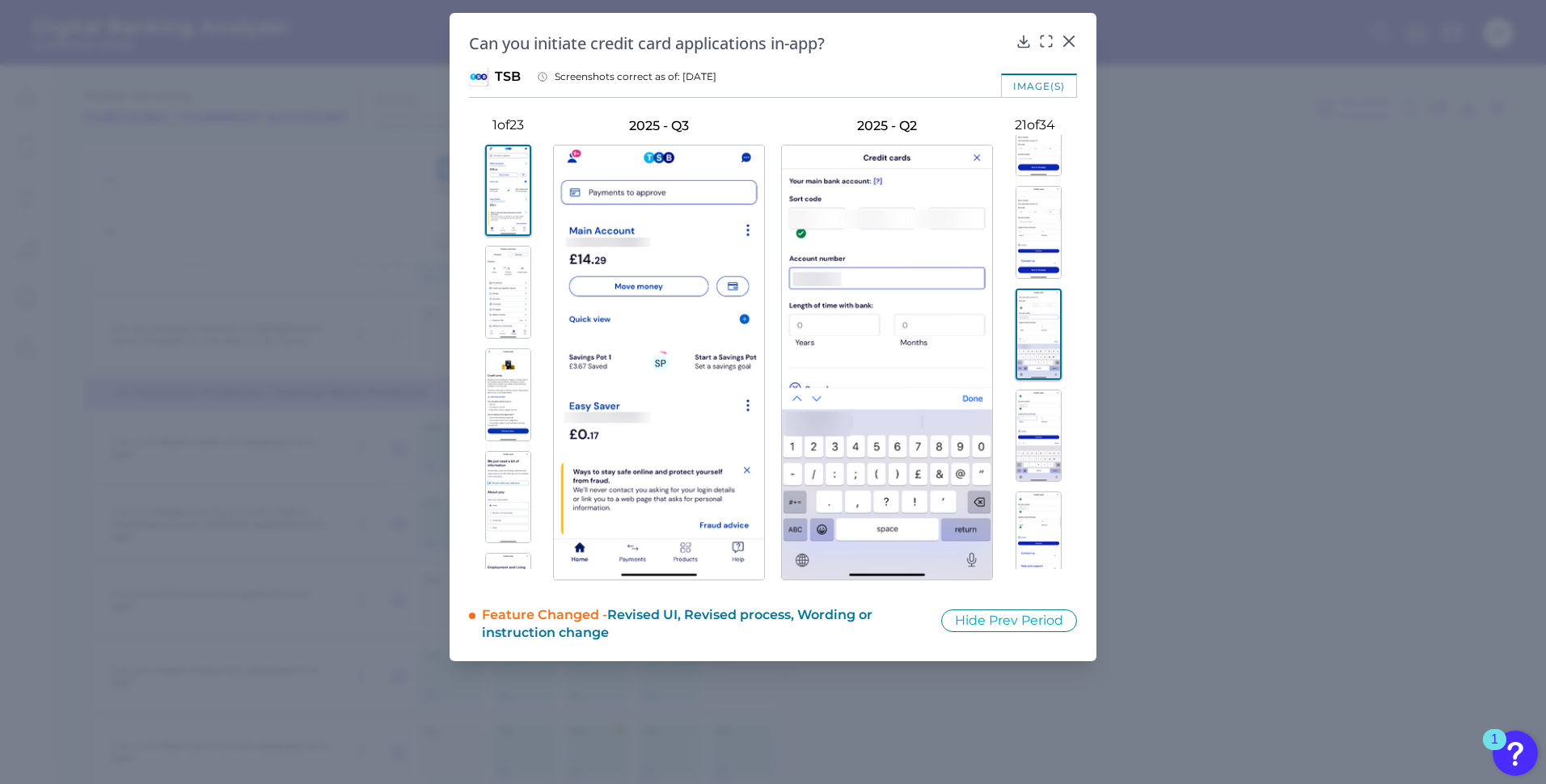
click at [1040, 387] on div at bounding box center [1035, 352] width 84 height 434
click at [1038, 403] on img at bounding box center [1039, 436] width 46 height 93
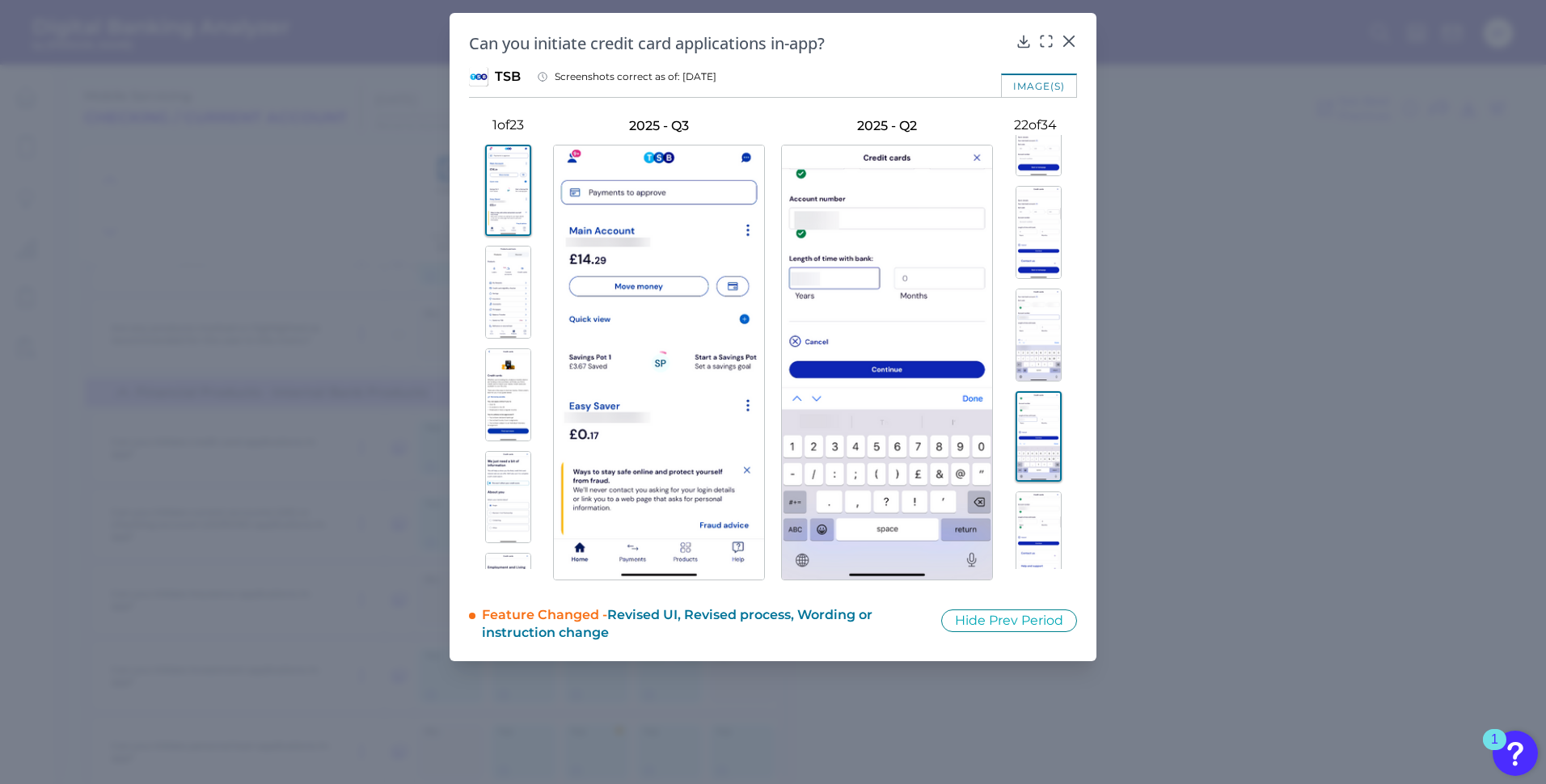
scroll to position [1989, 0]
click at [1038, 403] on div at bounding box center [1035, 352] width 84 height 434
click at [1034, 432] on img at bounding box center [1039, 457] width 46 height 93
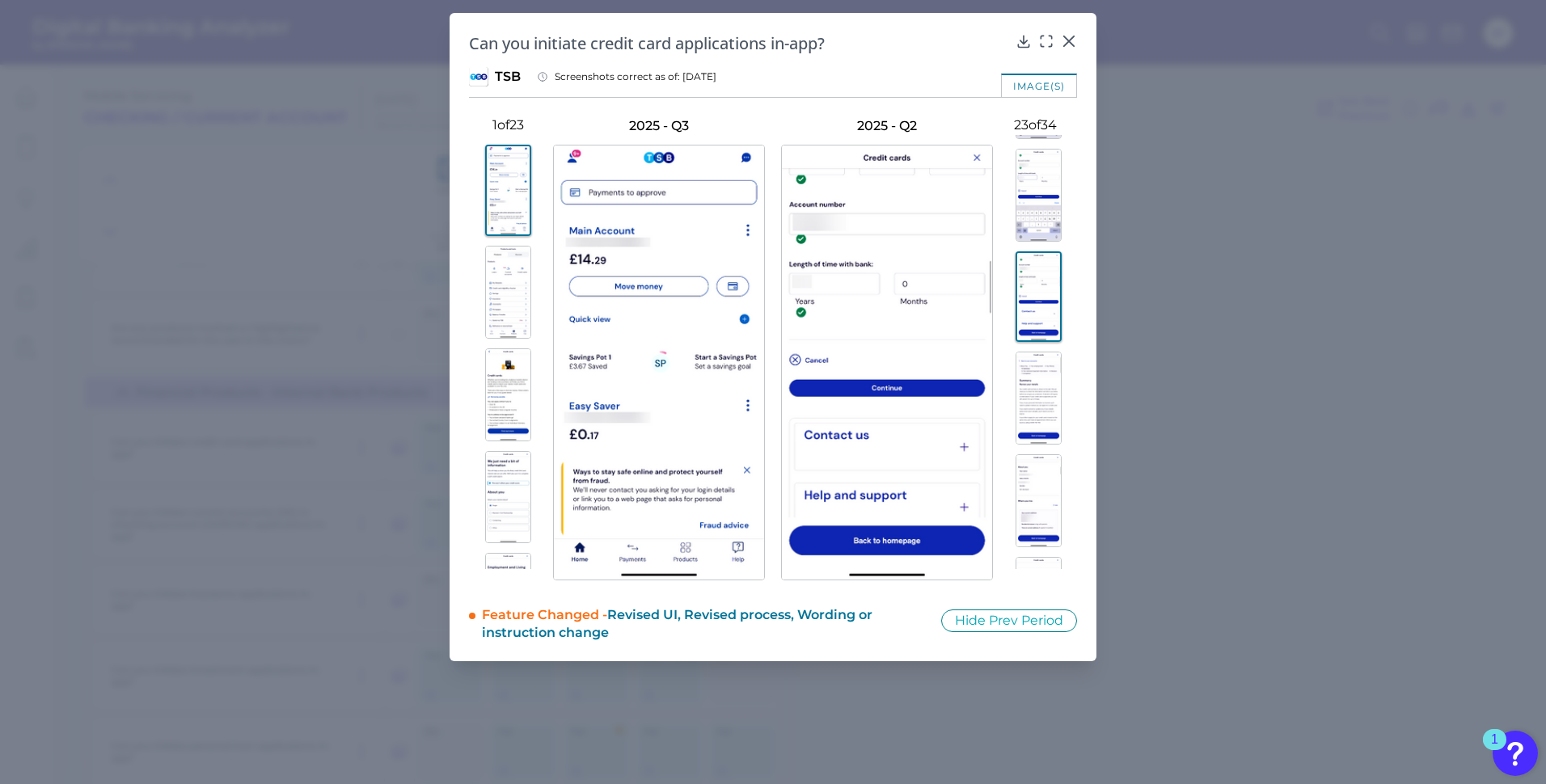
click at [1035, 409] on img at bounding box center [1039, 398] width 46 height 93
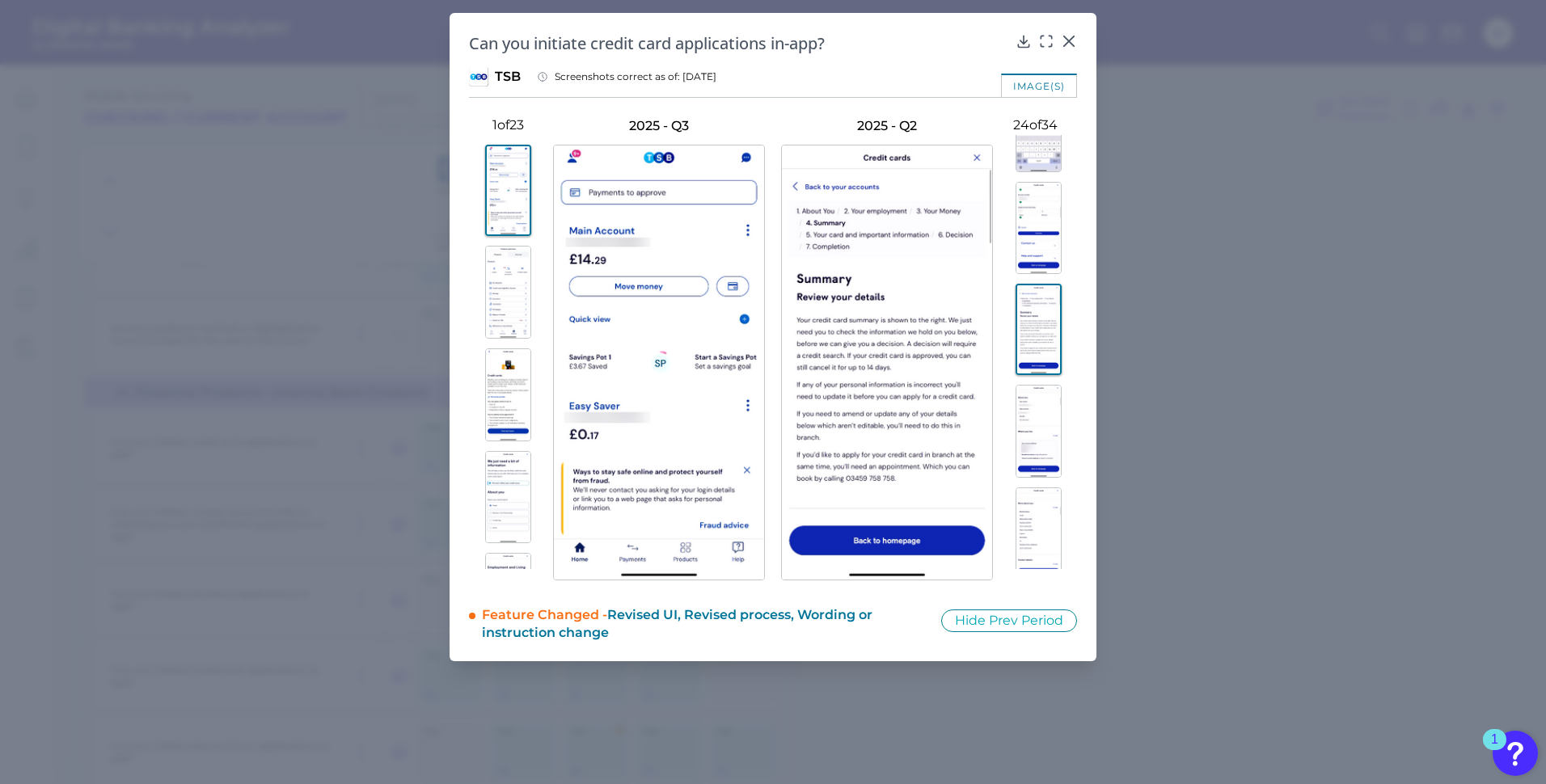
scroll to position [2313, 0]
click at [1037, 375] on img at bounding box center [1039, 339] width 46 height 93
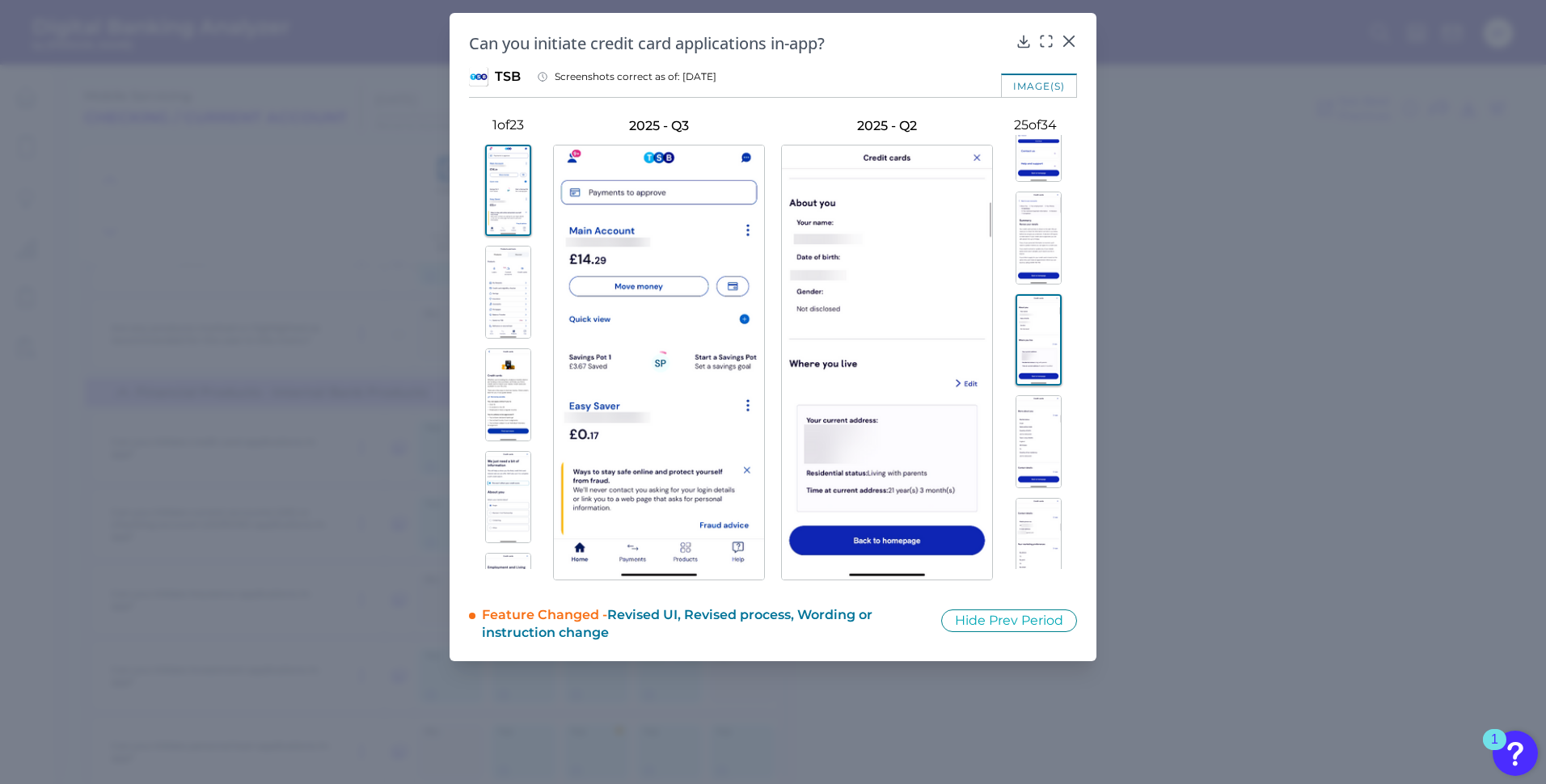
click at [1041, 438] on img at bounding box center [1039, 442] width 46 height 93
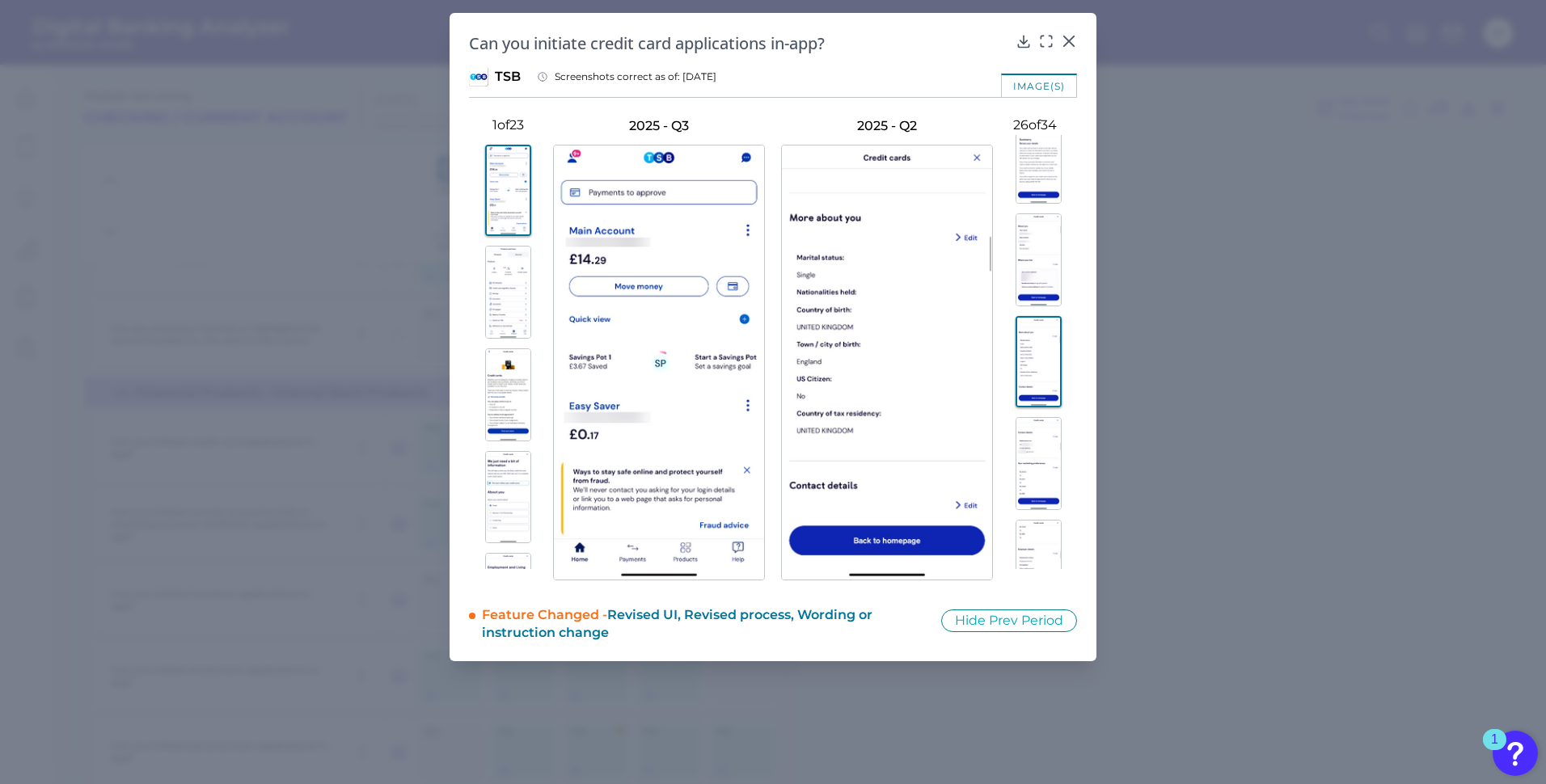
click at [1041, 438] on img at bounding box center [1039, 463] width 46 height 93
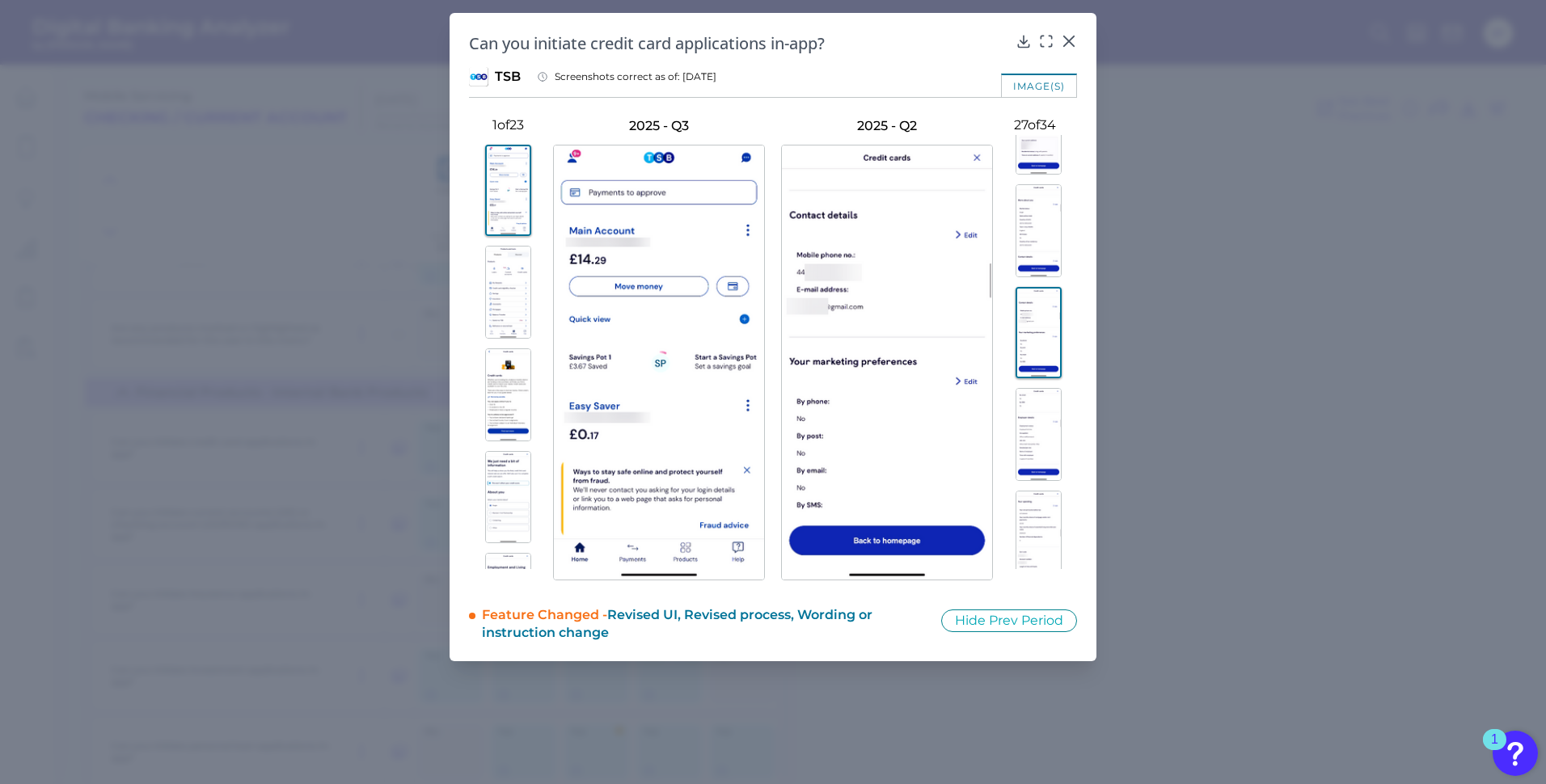
scroll to position [2636, 0]
click at [1044, 353] on img at bounding box center [1039, 323] width 46 height 93
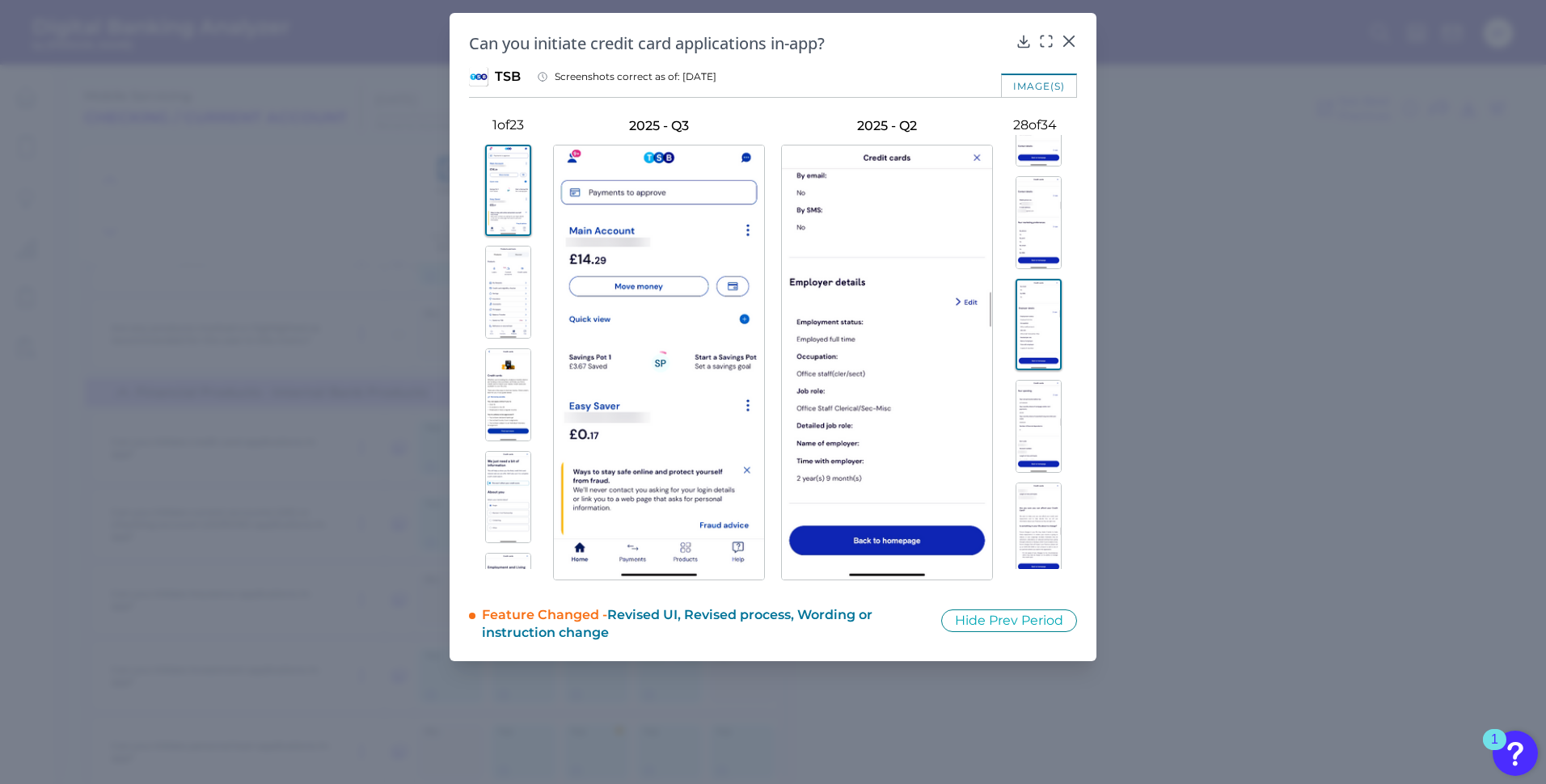
click at [1040, 418] on img at bounding box center [1039, 426] width 46 height 93
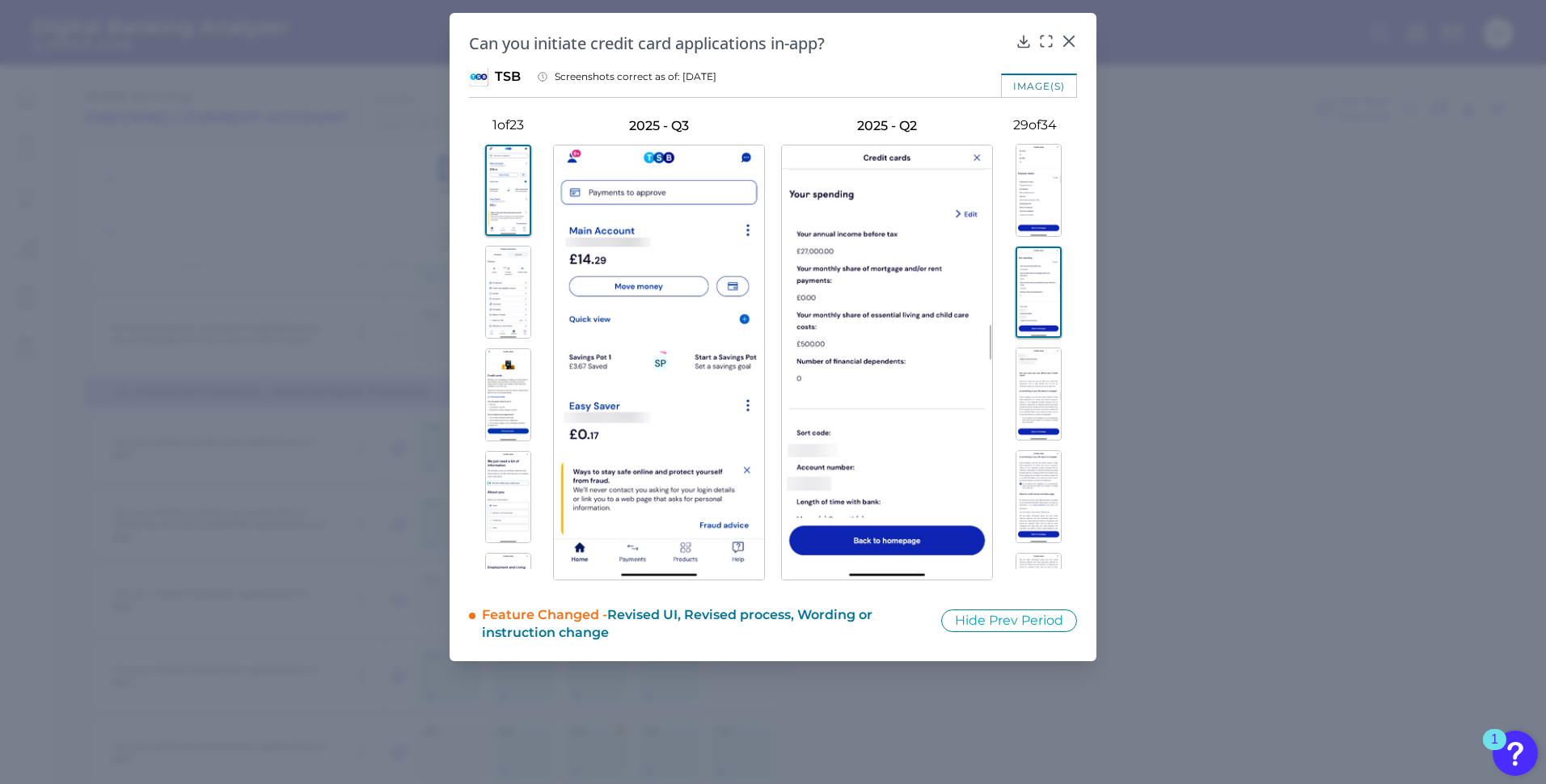
scroll to position [2798, 0]
click at [1042, 381] on img at bounding box center [1039, 367] width 46 height 93
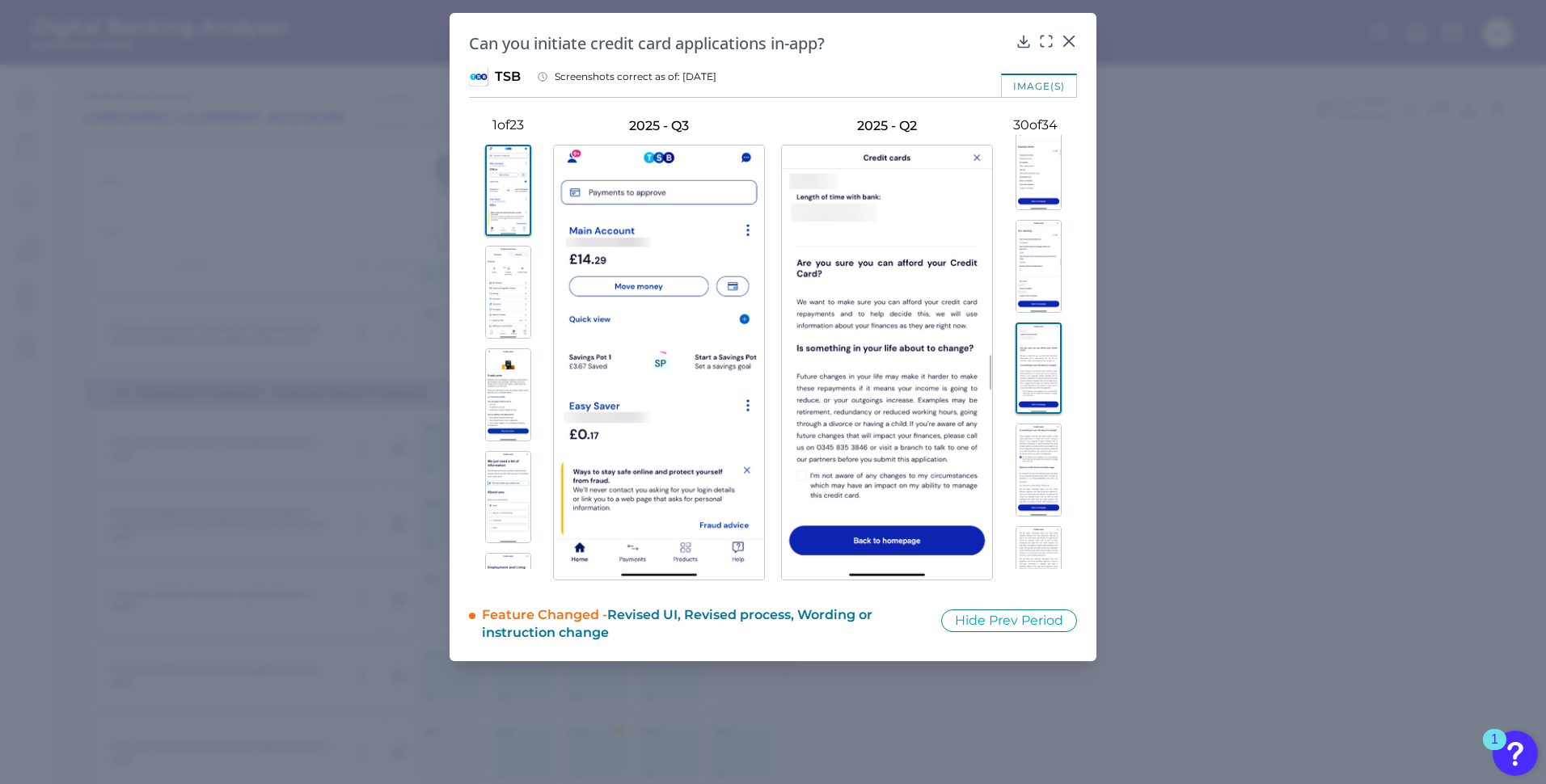
click at [1035, 451] on img at bounding box center [1039, 470] width 46 height 93
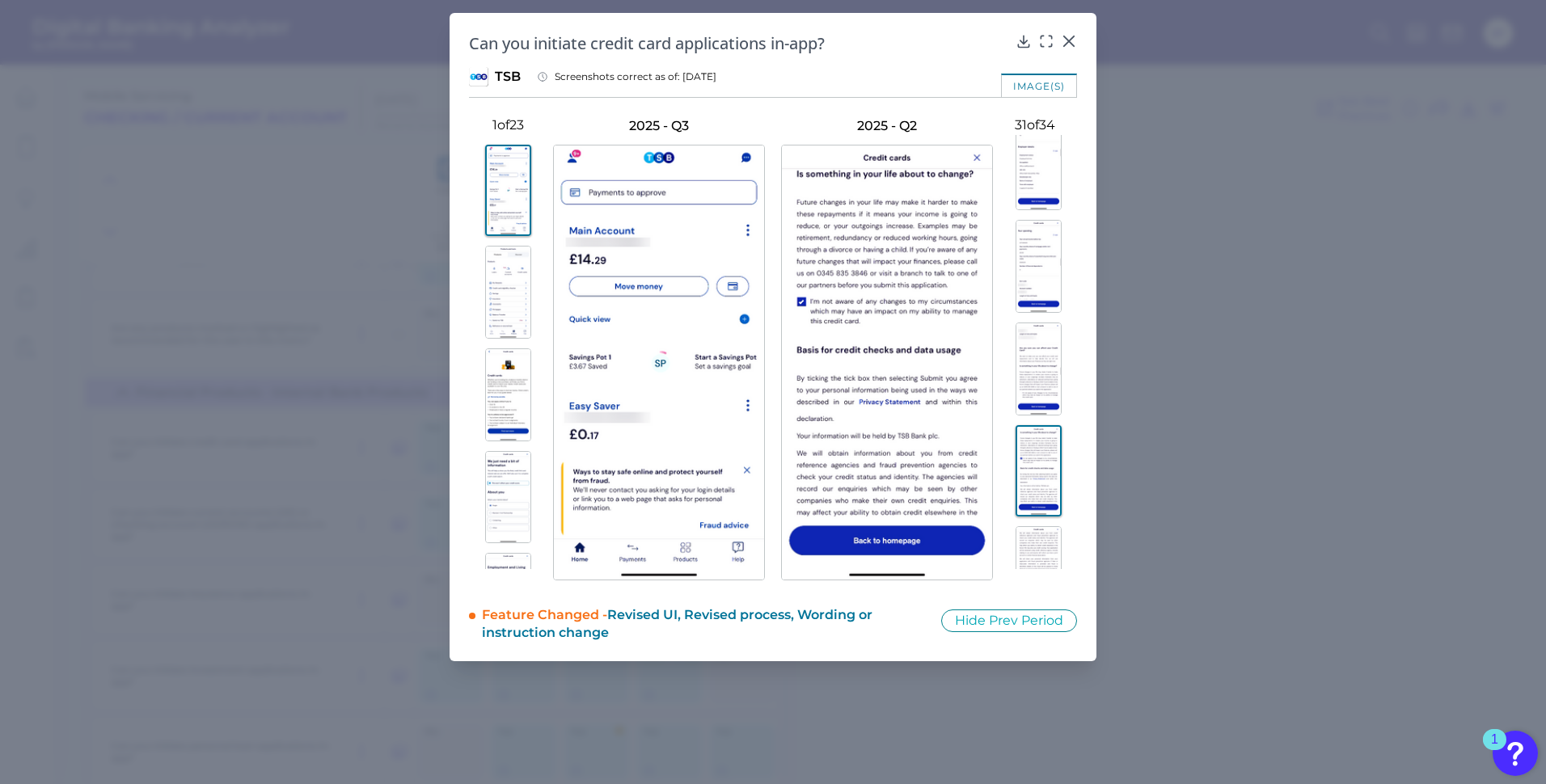
scroll to position [2960, 0]
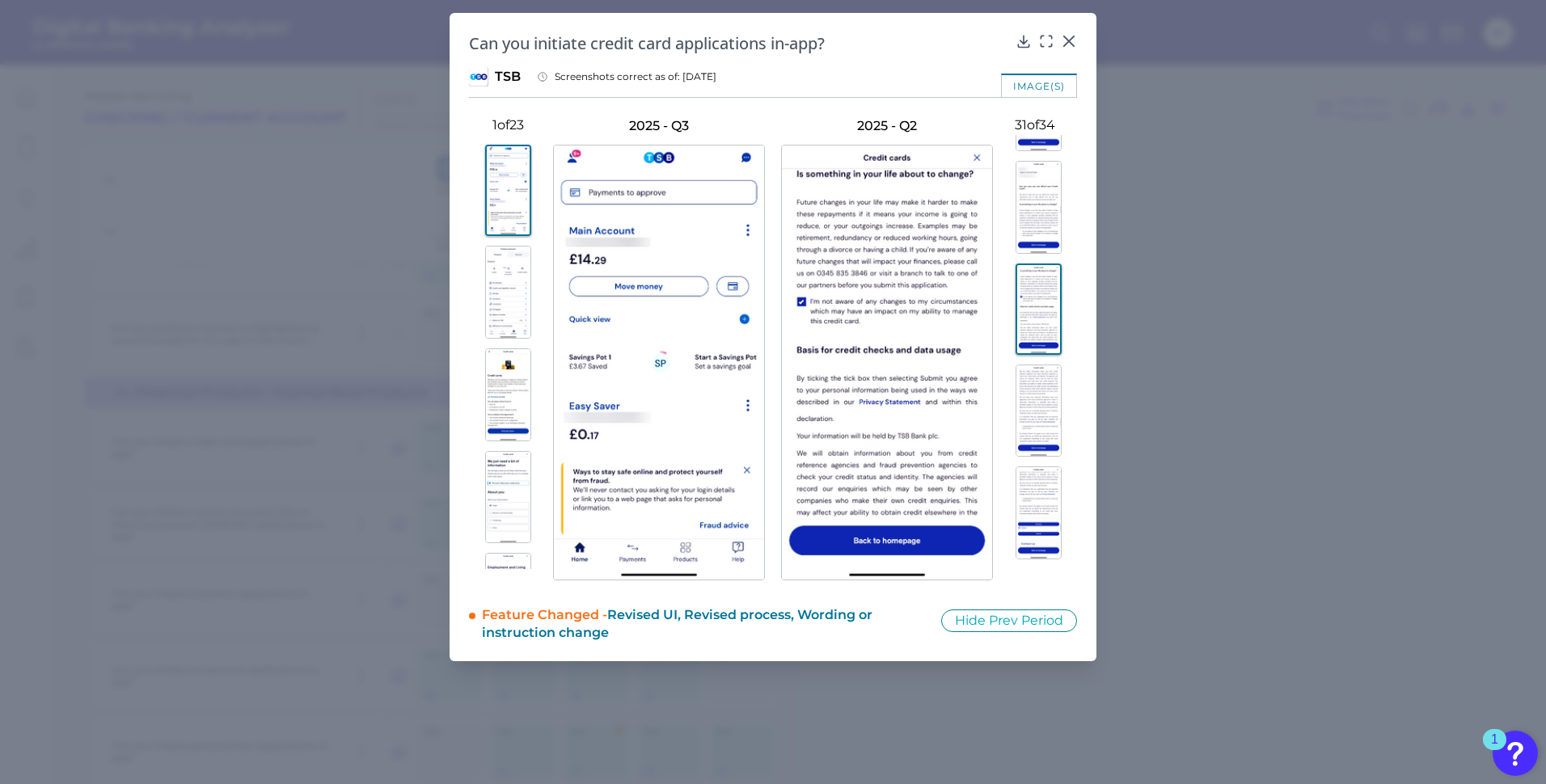
click at [1034, 420] on img at bounding box center [1039, 411] width 46 height 93
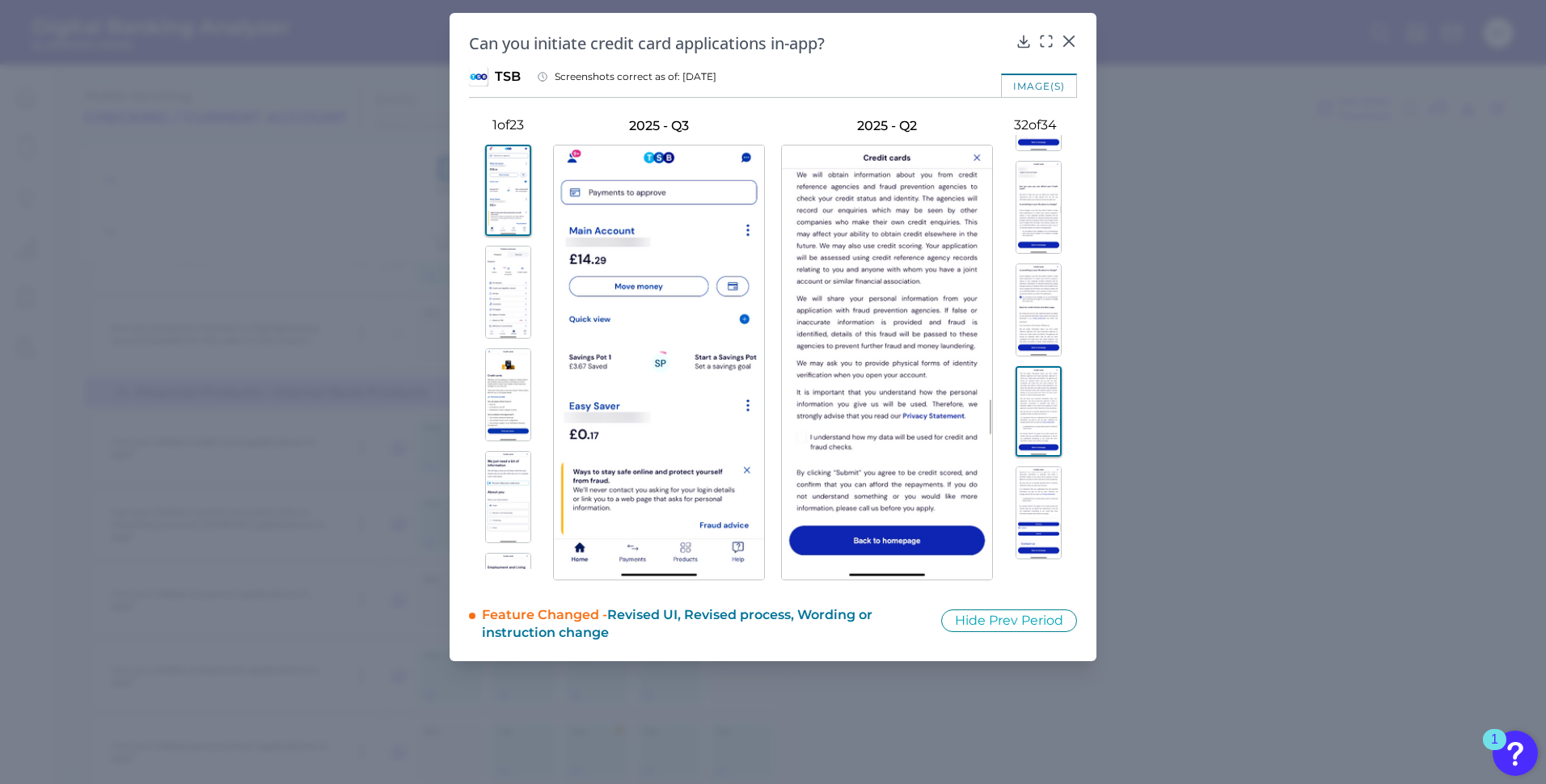
scroll to position [3041, 0]
click at [1037, 413] on img at bounding box center [1039, 432] width 46 height 93
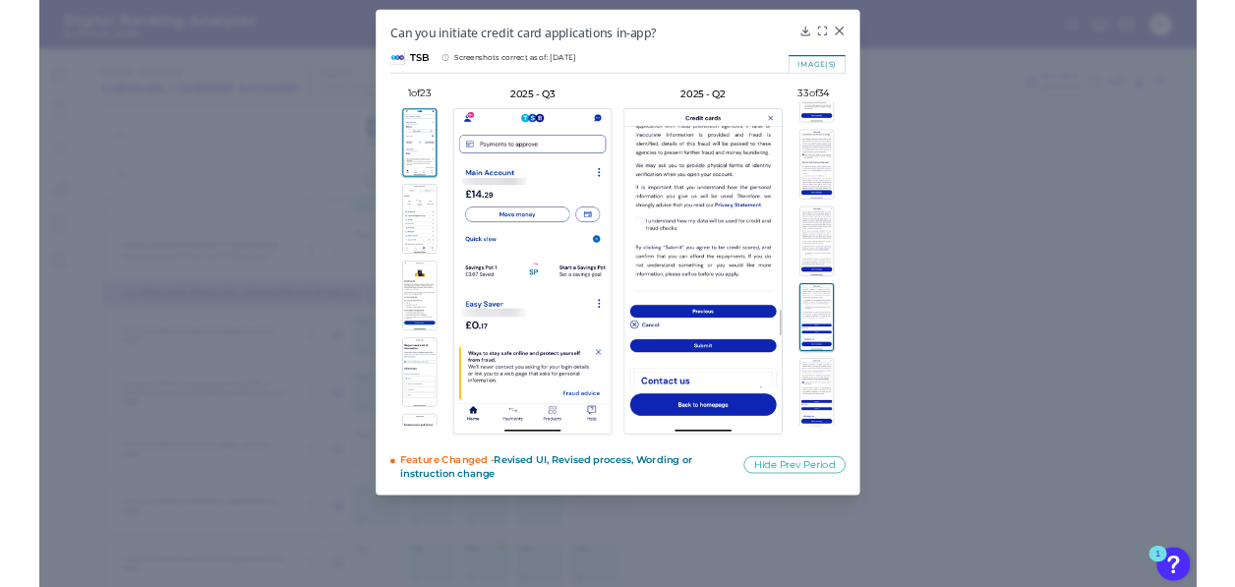
scroll to position [3711, 0]
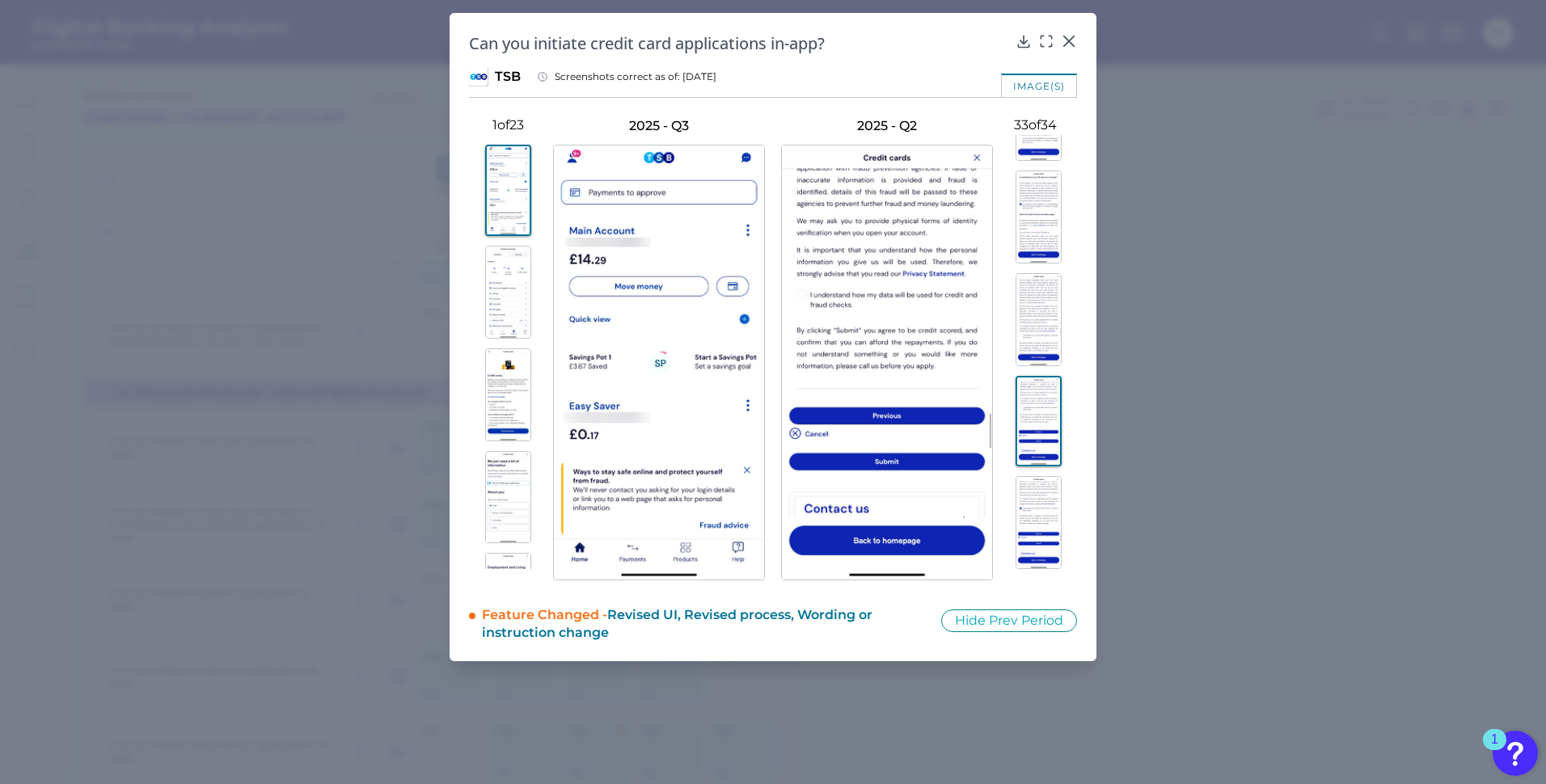
click at [1038, 489] on img at bounding box center [1039, 522] width 46 height 93
click at [700, 65] on div "Can you initiate credit card applications in-app? TSB Screenshots correct as of…" at bounding box center [773, 337] width 647 height 648
click at [699, 72] on span "Screenshots correct as of: [DATE]" at bounding box center [635, 77] width 162 height 13
click at [1050, 81] on div "image(s)" at bounding box center [1039, 85] width 76 height 24
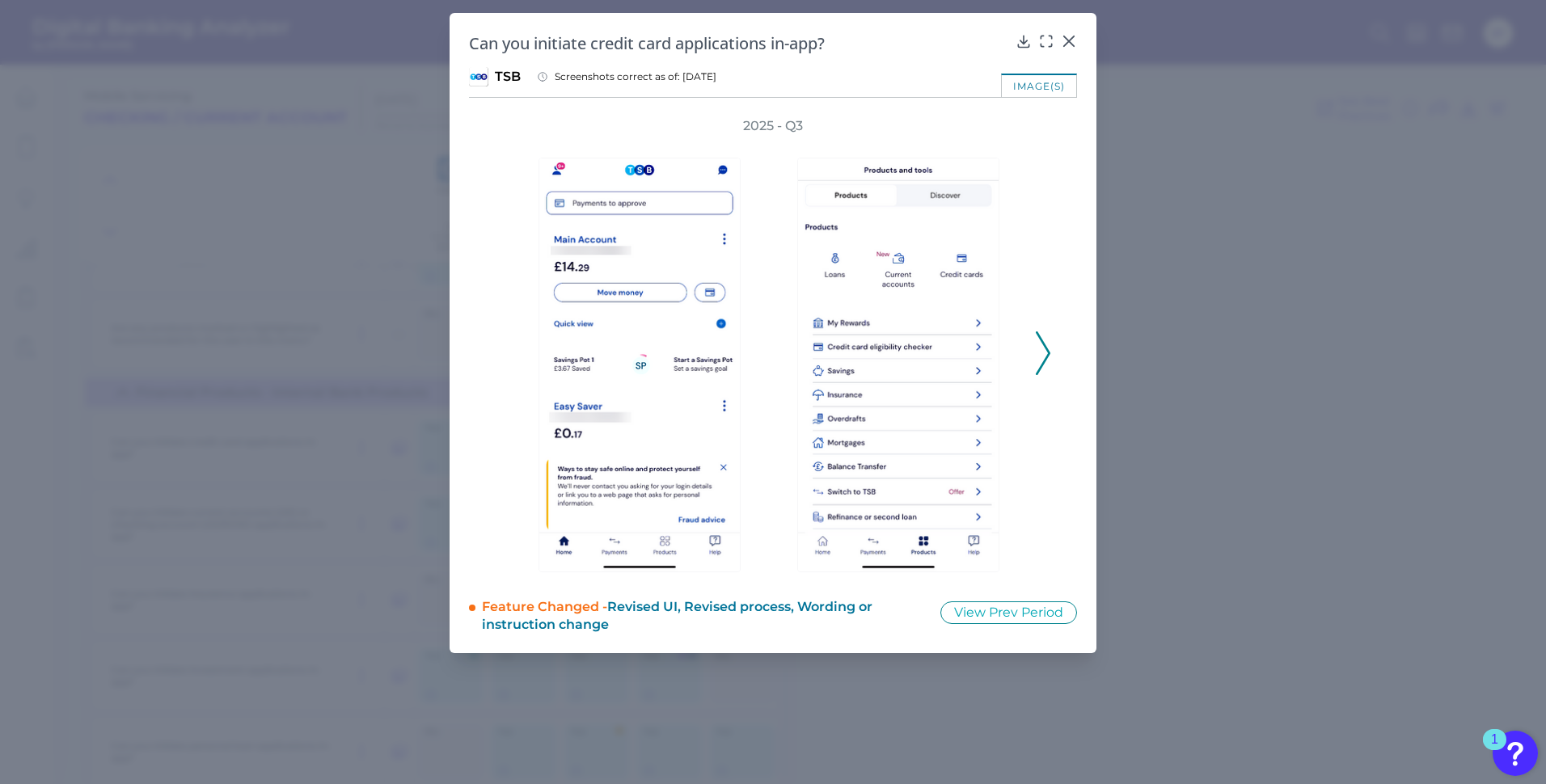
click at [1042, 363] on icon at bounding box center [1043, 353] width 15 height 44
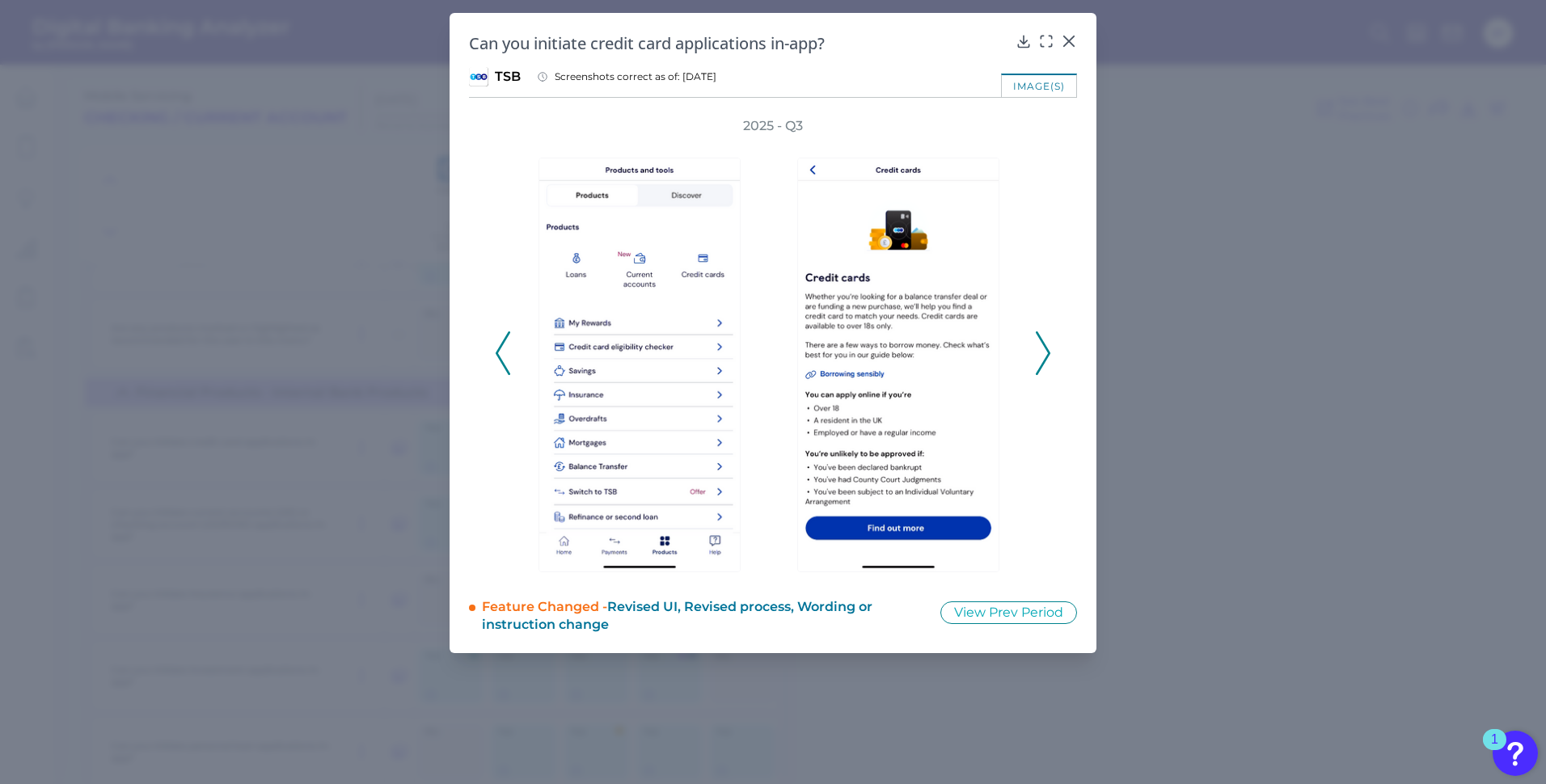
click at [1042, 363] on icon at bounding box center [1043, 353] width 15 height 44
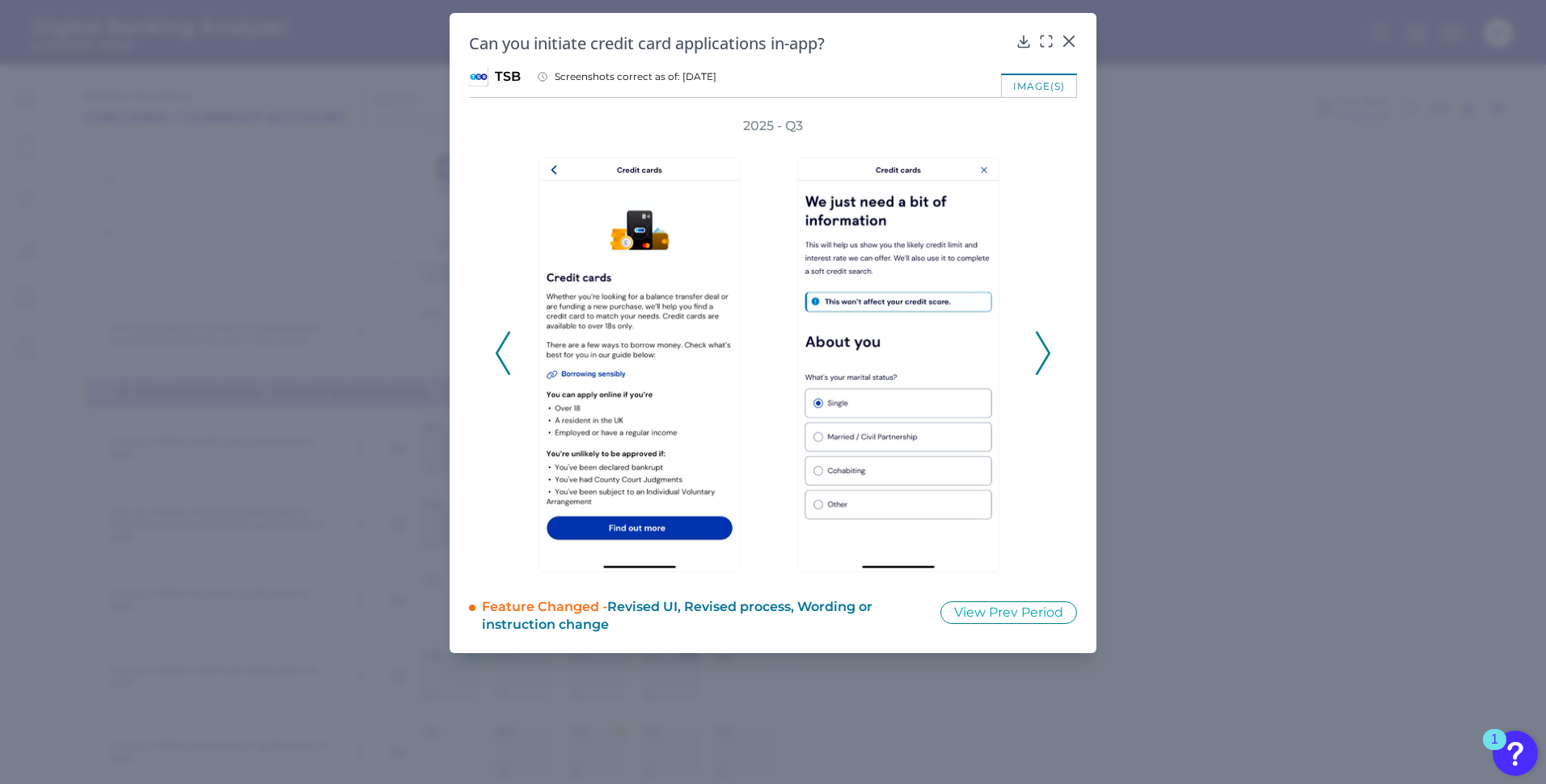
click at [1042, 363] on icon at bounding box center [1043, 353] width 15 height 44
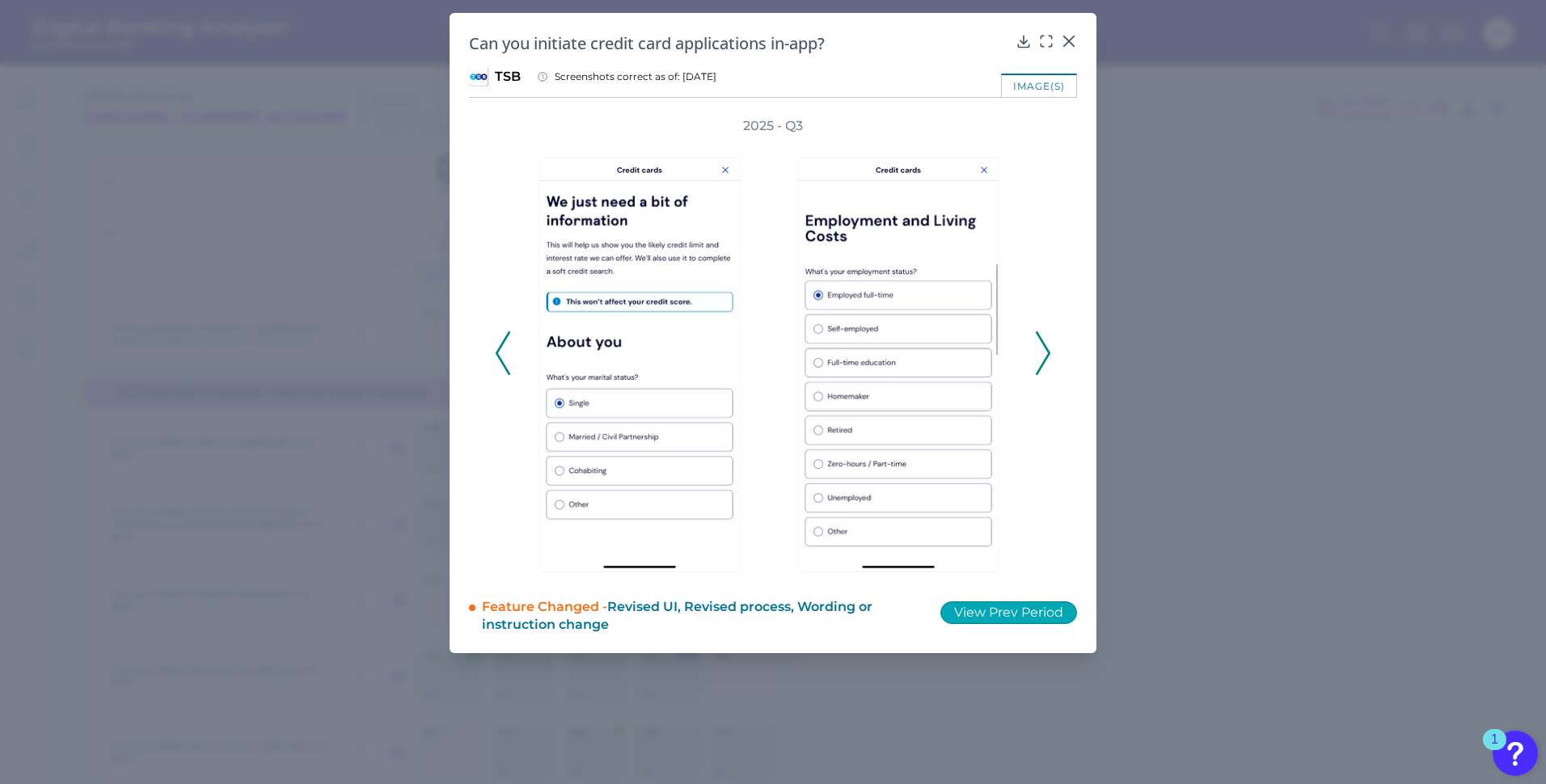
click at [1006, 601] on button "View Prev Period" at bounding box center [1009, 613] width 137 height 23
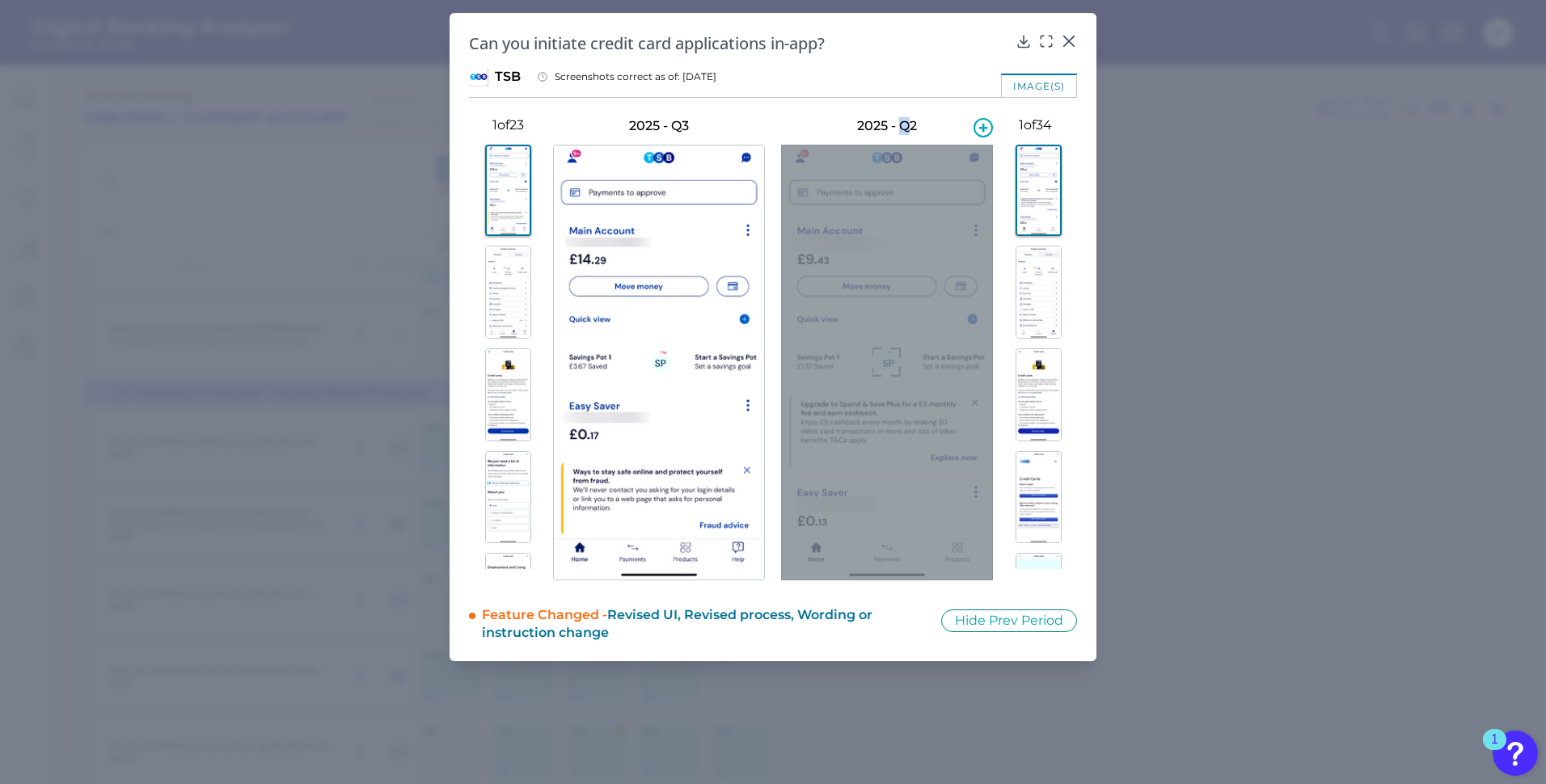
click at [910, 118] on h3 "2025 - Q2" at bounding box center [888, 127] width 212 height 18
click at [911, 121] on h3 "2025 - Q2" at bounding box center [888, 127] width 212 height 18
click at [908, 123] on h3 "2025 - Q2" at bounding box center [888, 127] width 212 height 18
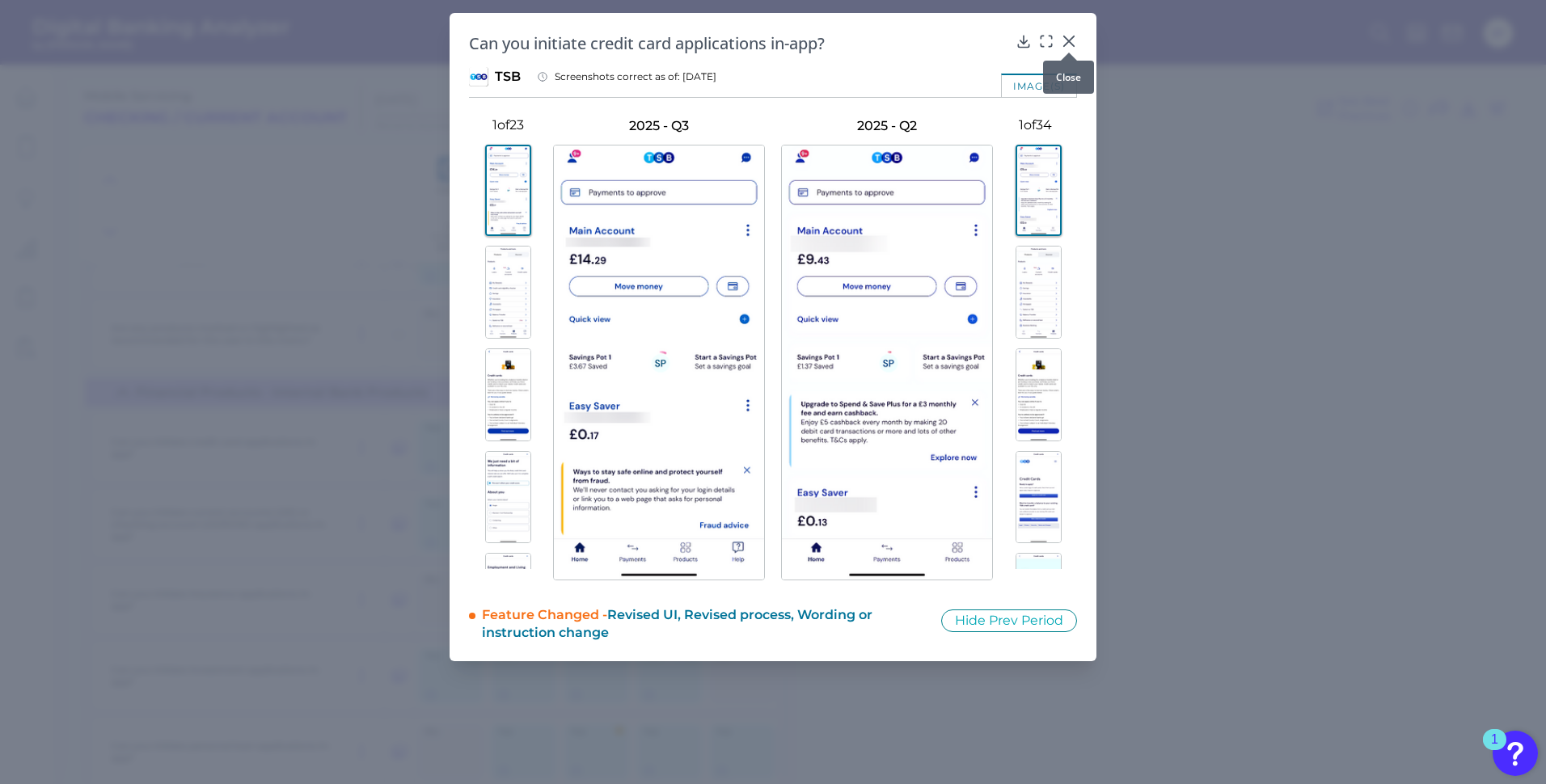
click at [1072, 41] on icon at bounding box center [1070, 41] width 16 height 16
